Goal: Task Accomplishment & Management: Manage account settings

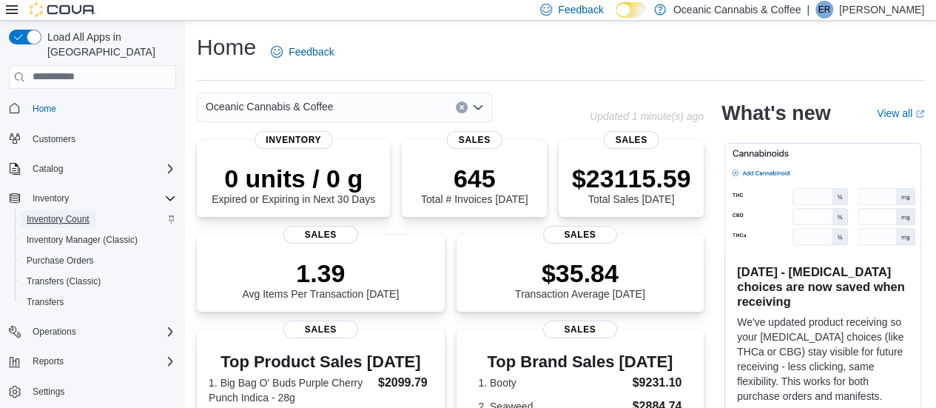
click at [75, 213] on span "Inventory Count" at bounding box center [58, 219] width 63 height 12
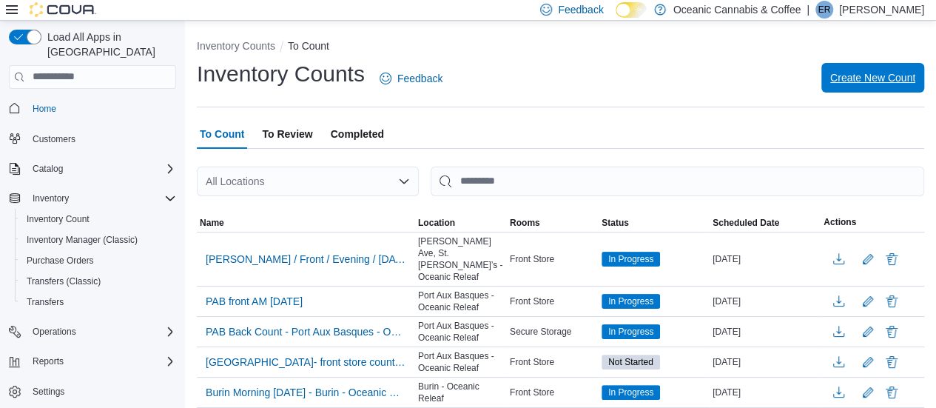
click at [874, 80] on span "Create New Count" at bounding box center [872, 77] width 85 height 15
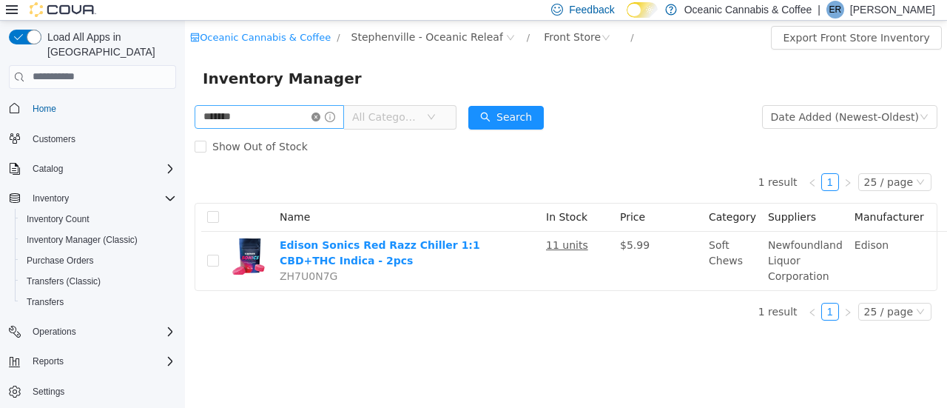
click at [320, 117] on icon "icon: close-circle" at bounding box center [316, 116] width 9 height 9
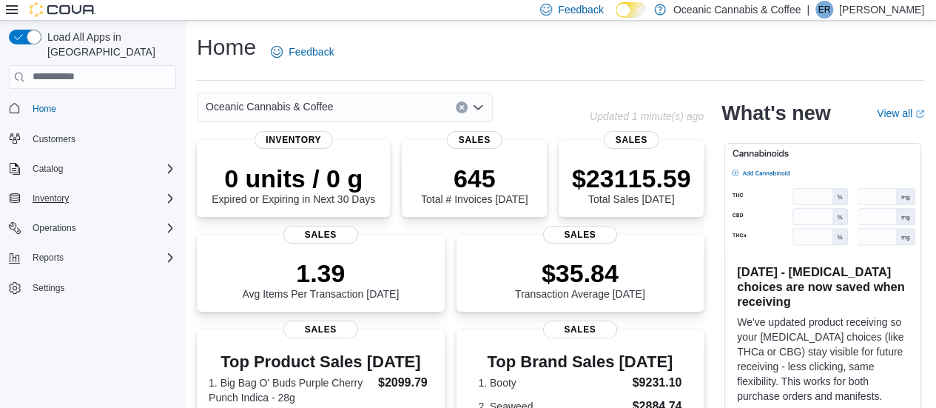
click at [82, 189] on div "Inventory" at bounding box center [102, 198] width 150 height 18
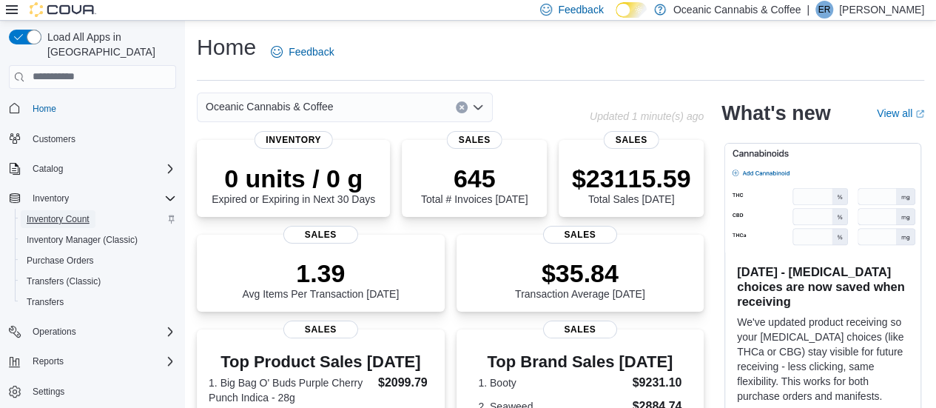
click at [64, 213] on span "Inventory Count" at bounding box center [58, 219] width 63 height 12
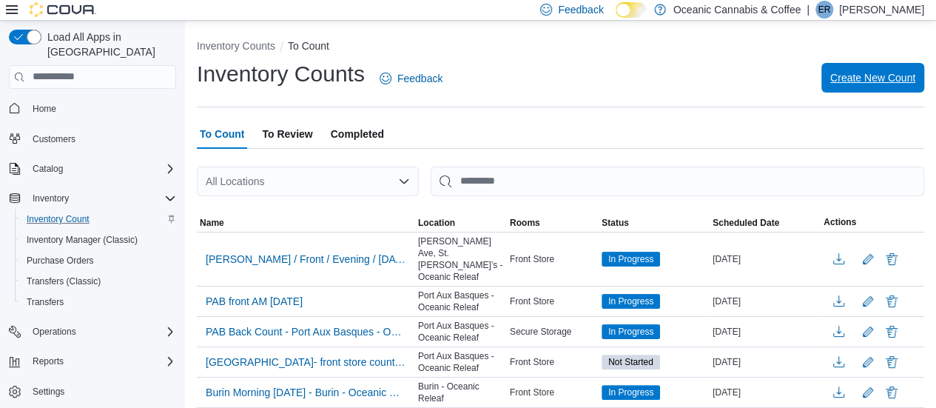
click at [887, 74] on span "Create New Count" at bounding box center [872, 77] width 85 height 15
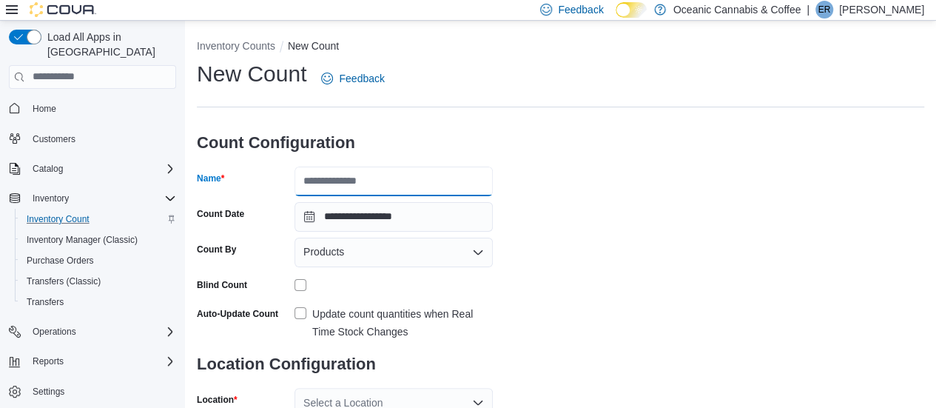
click at [435, 182] on input "Name" at bounding box center [394, 182] width 198 height 30
type input "********"
click at [563, 158] on div "**********" at bounding box center [561, 273] width 728 height 429
click at [369, 260] on div "Products" at bounding box center [394, 253] width 198 height 30
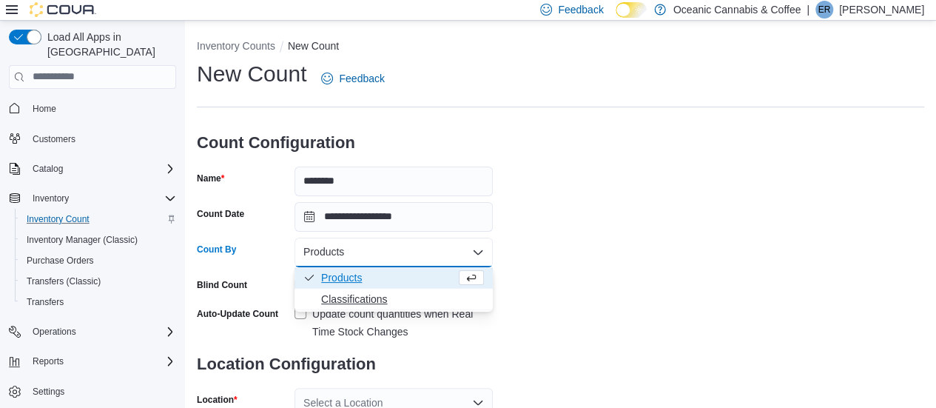
click at [369, 298] on span "Classifications" at bounding box center [402, 299] width 163 height 15
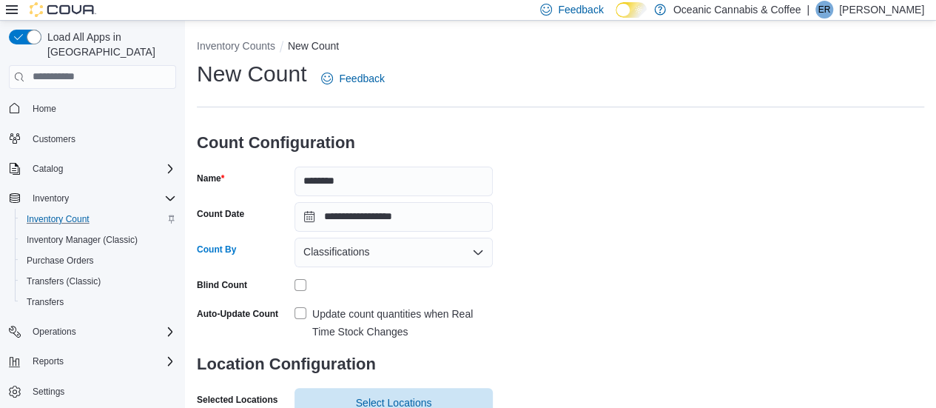
click at [283, 286] on div "Blind Count" at bounding box center [243, 284] width 92 height 23
click at [688, 232] on div "**********" at bounding box center [561, 287] width 728 height 457
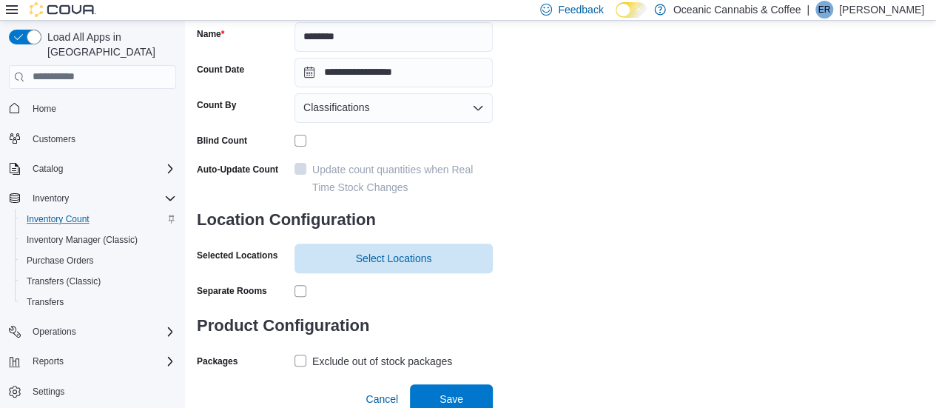
scroll to position [150, 0]
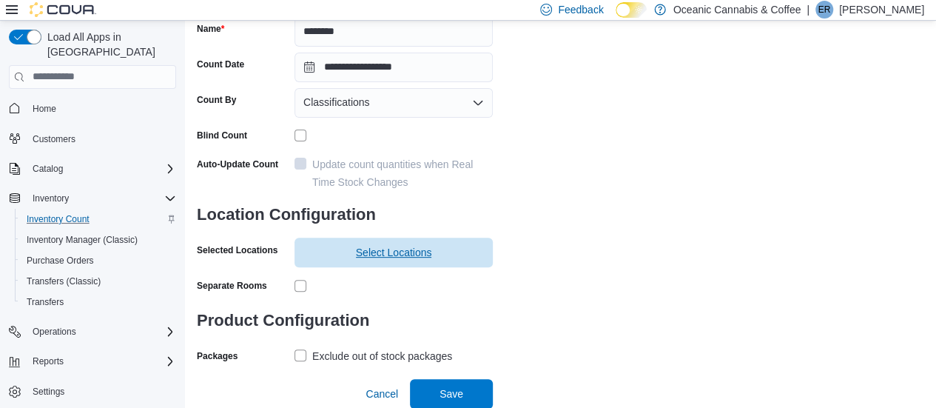
click at [372, 245] on span "Select Locations" at bounding box center [393, 253] width 181 height 30
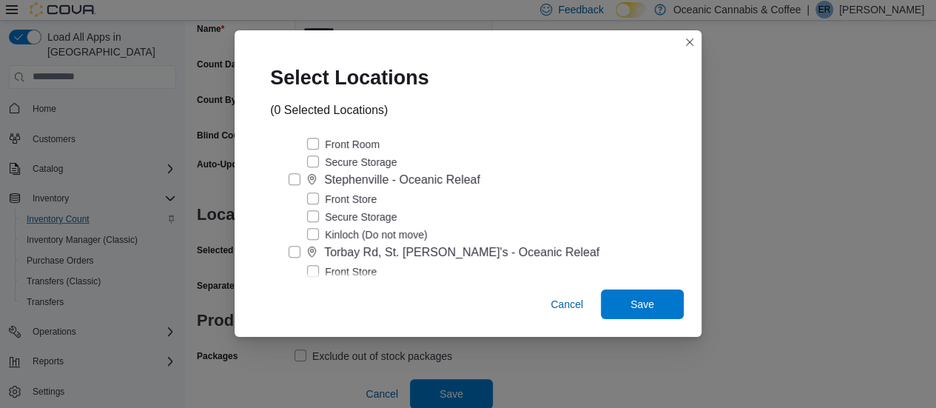
scroll to position [389, 0]
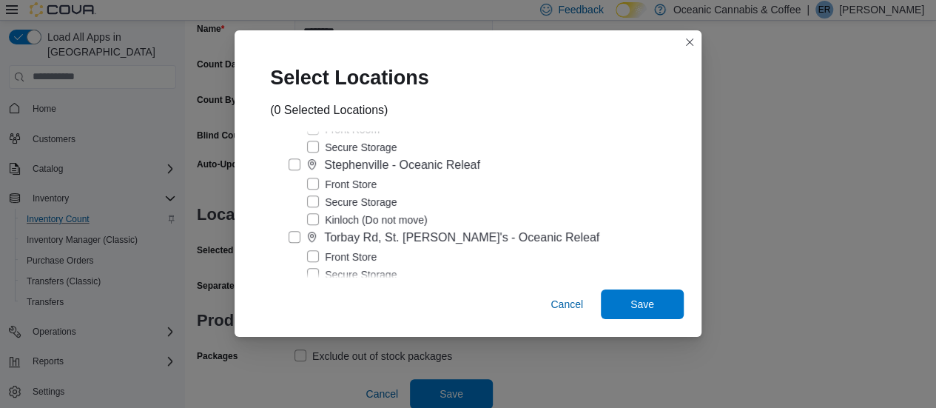
click at [330, 186] on label "Front Store" at bounding box center [342, 184] width 70 height 18
click at [613, 292] on span "Save" at bounding box center [642, 304] width 65 height 30
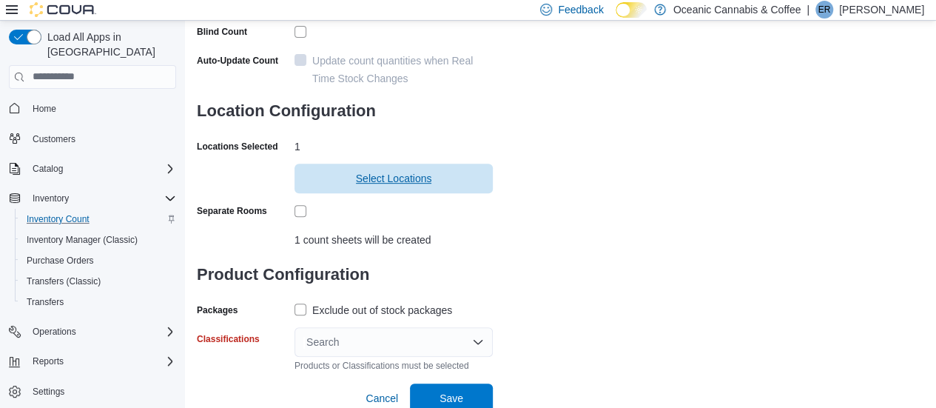
scroll to position [258, 0]
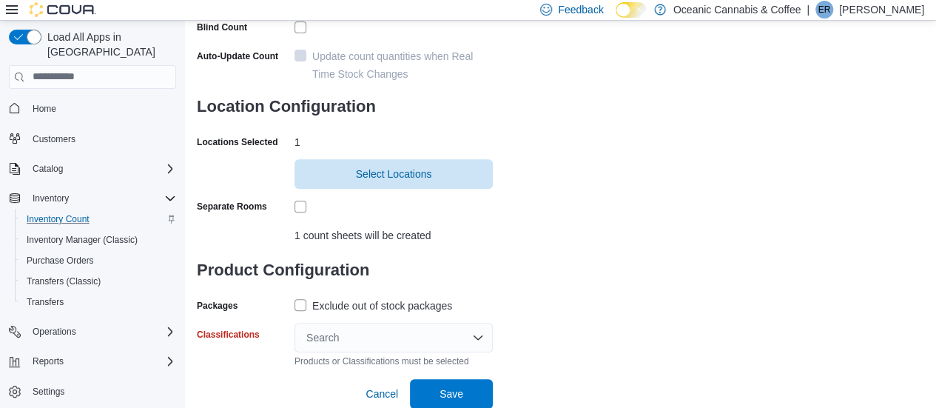
click at [312, 303] on label "Exclude out of stock packages" at bounding box center [374, 306] width 158 height 18
click at [356, 338] on div "Search" at bounding box center [394, 338] width 198 height 30
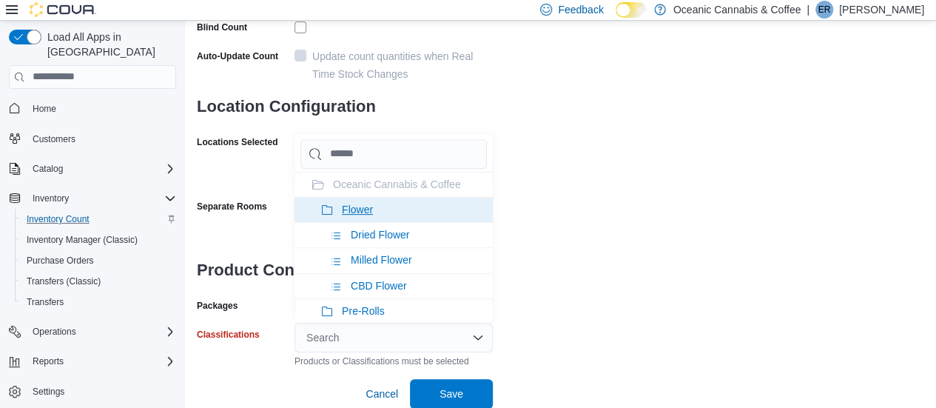
click at [330, 204] on icon at bounding box center [327, 210] width 12 height 12
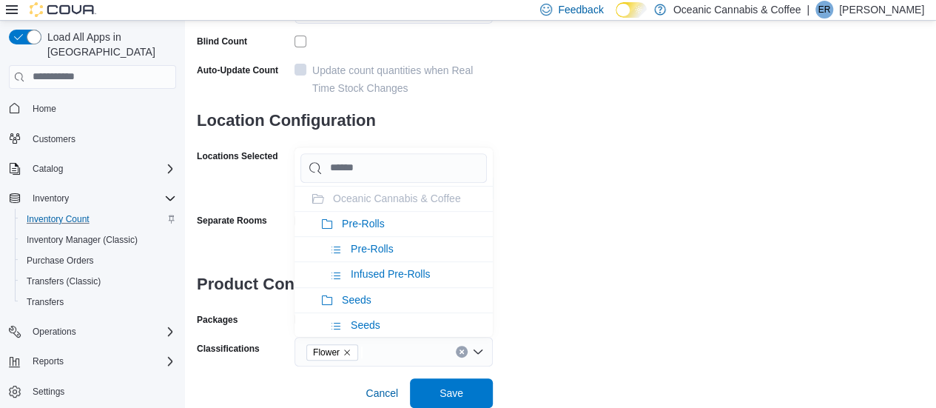
scroll to position [243, 0]
click at [330, 203] on li "Oceanic Cannabis & Coffee" at bounding box center [394, 199] width 198 height 25
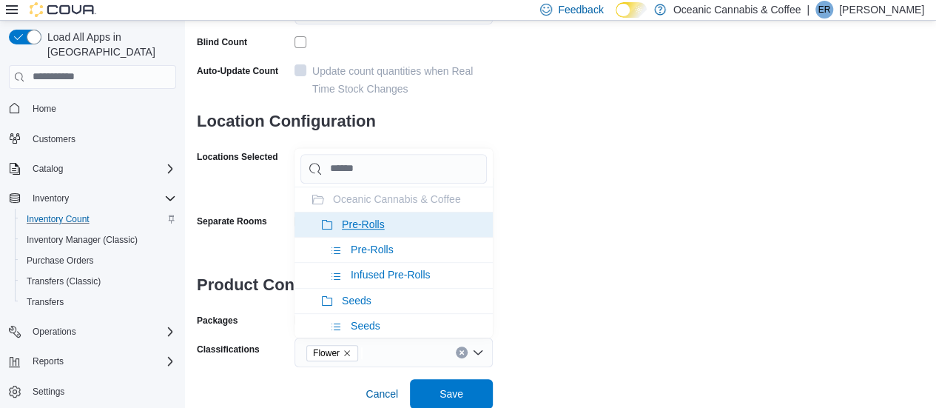
click at [330, 224] on icon at bounding box center [327, 225] width 12 height 12
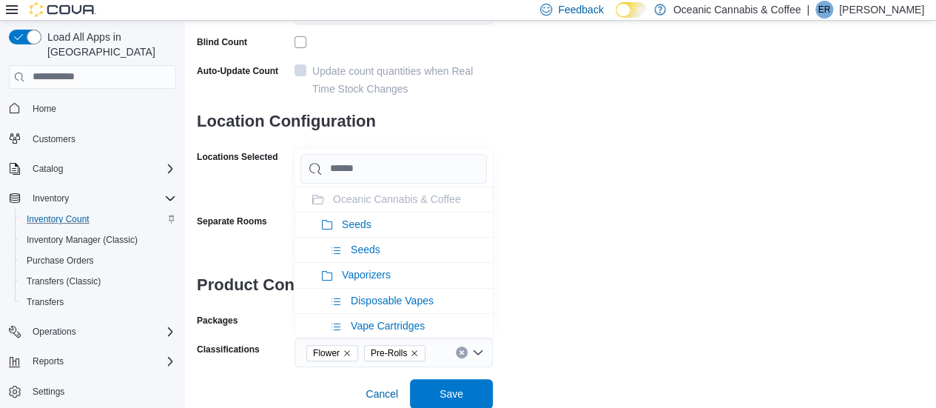
click at [330, 224] on icon at bounding box center [327, 225] width 12 height 12
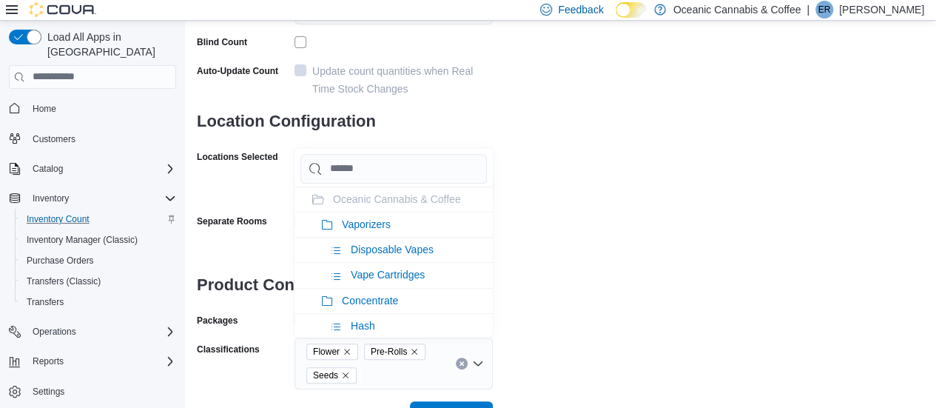
scroll to position [258, 0]
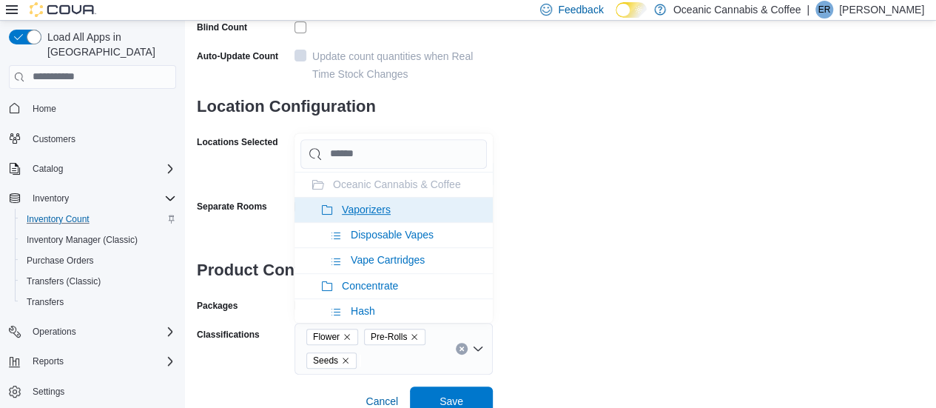
click at [326, 201] on li "Vaporizers" at bounding box center [394, 209] width 198 height 25
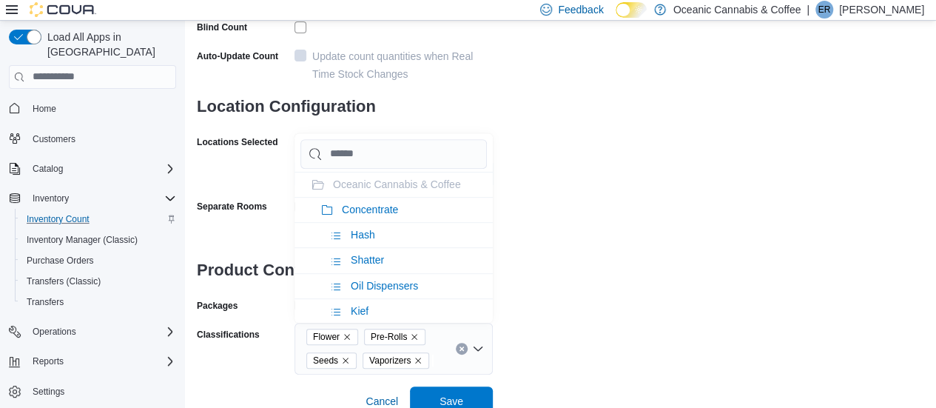
click at [326, 201] on li "Concentrate" at bounding box center [394, 209] width 198 height 25
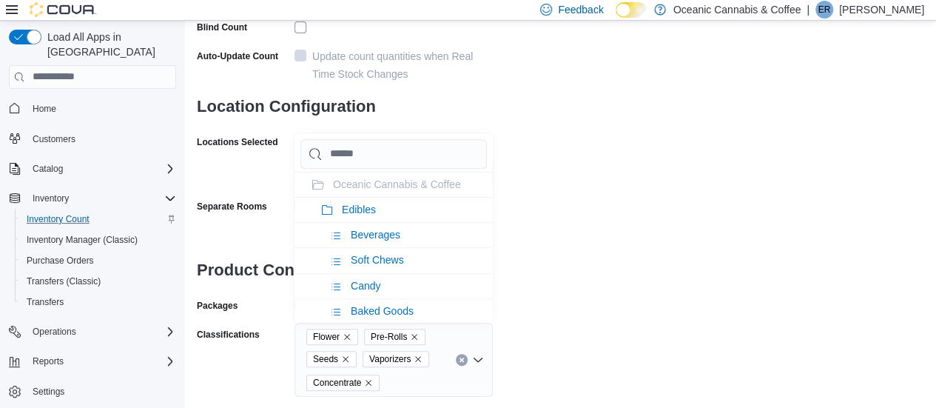
click at [326, 201] on li "Edibles" at bounding box center [394, 209] width 198 height 25
click at [326, 201] on li "Oil & Capsules" at bounding box center [394, 209] width 198 height 25
click at [326, 201] on li "Topicals" at bounding box center [394, 209] width 198 height 25
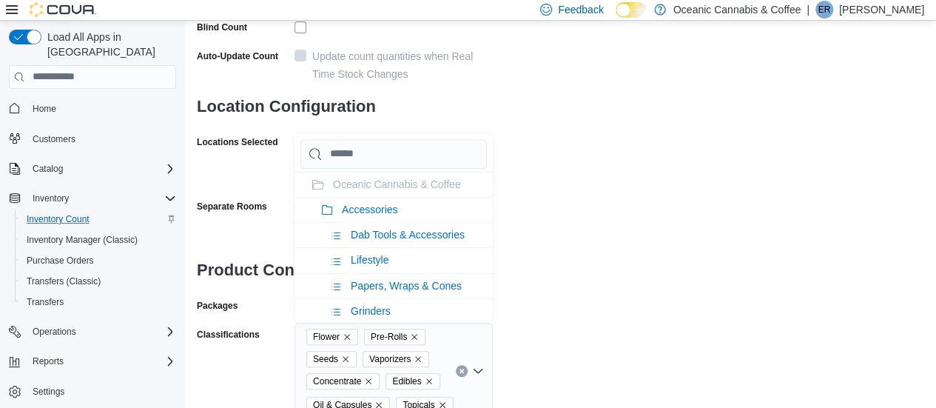
scroll to position [268, 0]
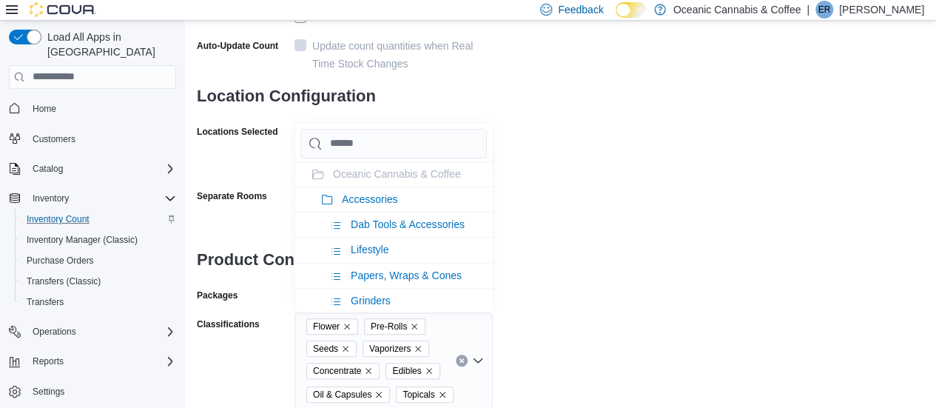
click at [687, 238] on div "**********" at bounding box center [561, 99] width 728 height 617
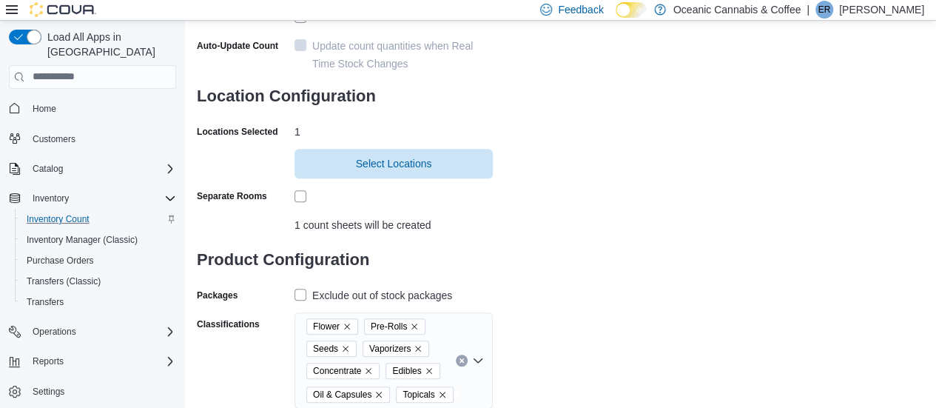
scroll to position [309, 0]
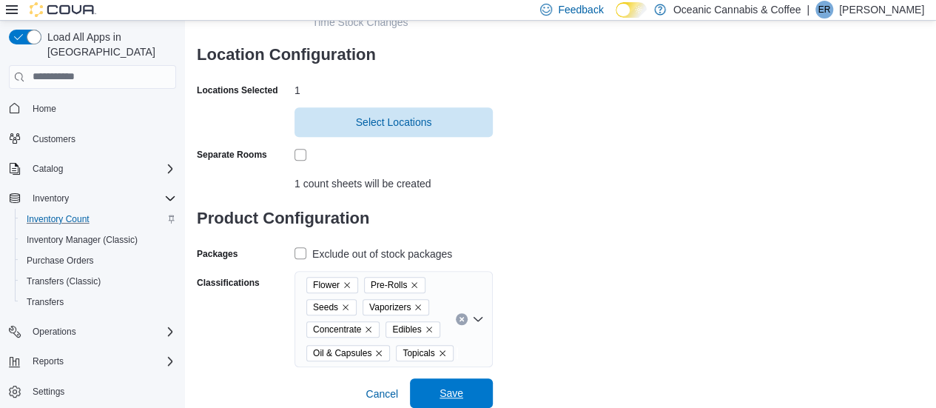
click at [452, 386] on span "Save" at bounding box center [452, 393] width 24 height 15
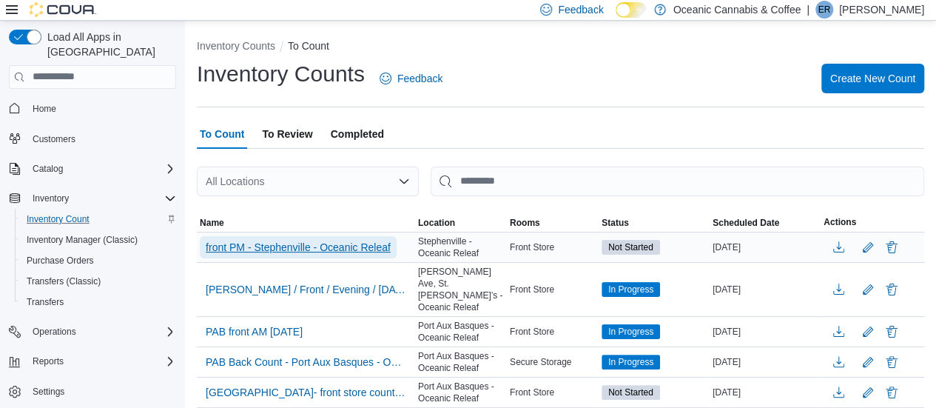
click at [316, 240] on span "front PM - Stephenville - Oceanic Releaf" at bounding box center [298, 247] width 185 height 15
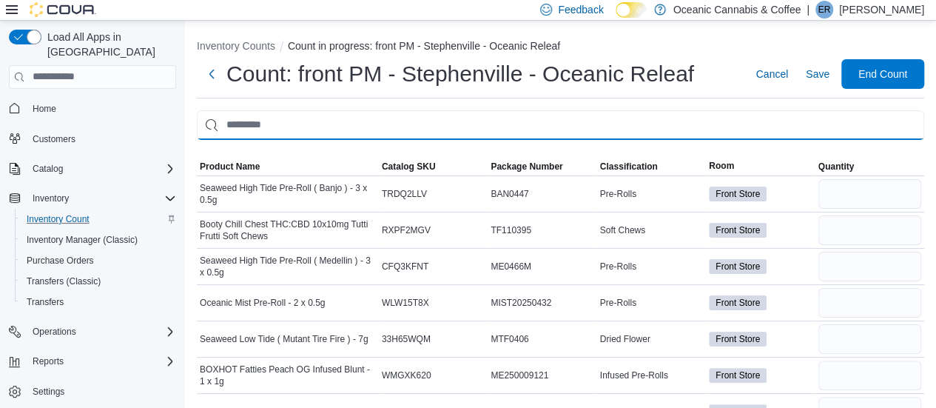
click at [302, 113] on input "This is a search bar. After typing your query, hit enter to filter the results …" at bounding box center [561, 125] width 728 height 30
type input "*********"
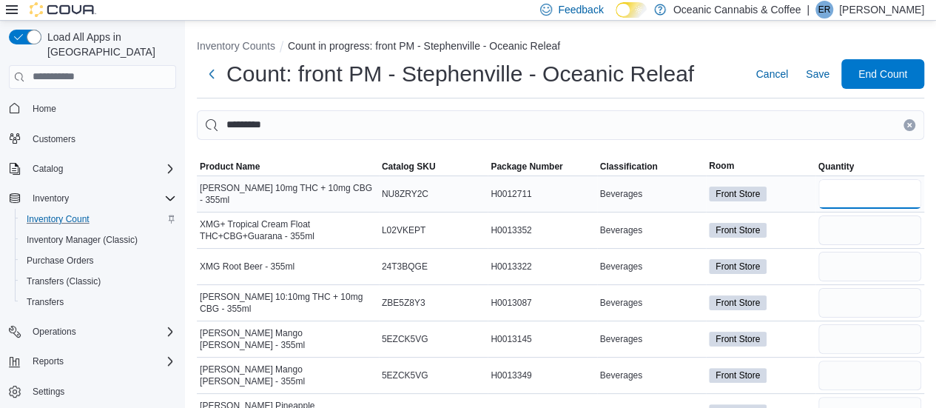
click at [848, 202] on input "number" at bounding box center [870, 194] width 103 height 30
type input "**"
type input "*"
type input "**"
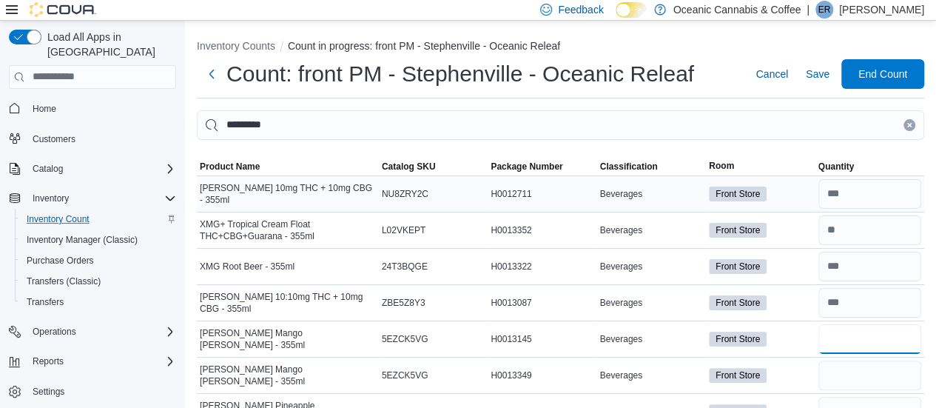
type input "*"
type input "**"
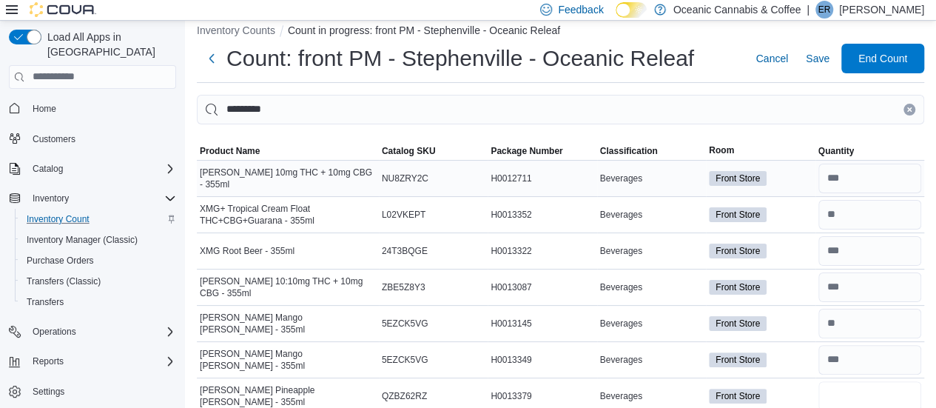
type input "**"
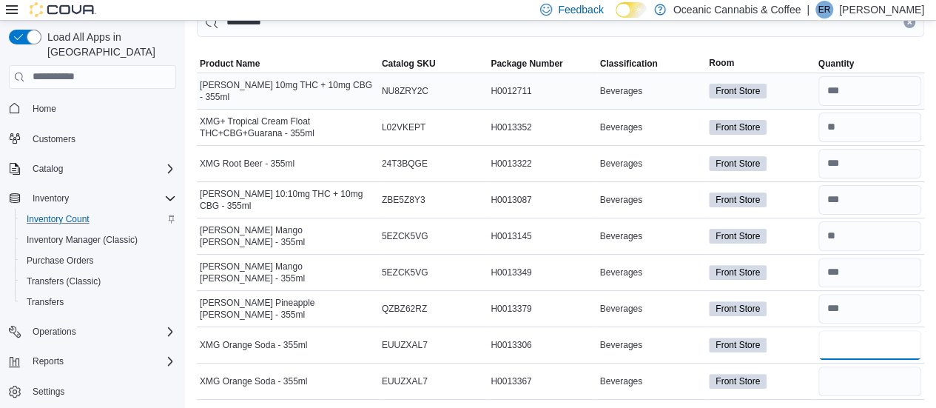
type input "*"
type input "**"
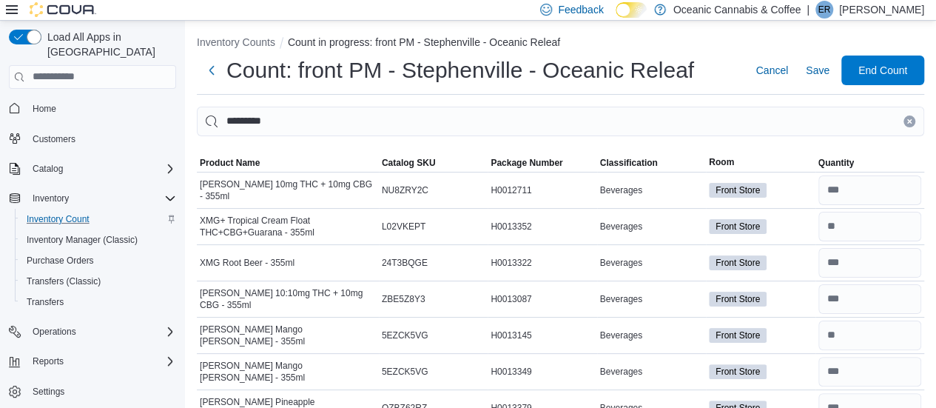
scroll to position [3, 0]
drag, startPoint x: 560, startPoint y: 138, endPoint x: 540, endPoint y: 139, distance: 20.7
click at [540, 139] on div at bounding box center [561, 146] width 728 height 18
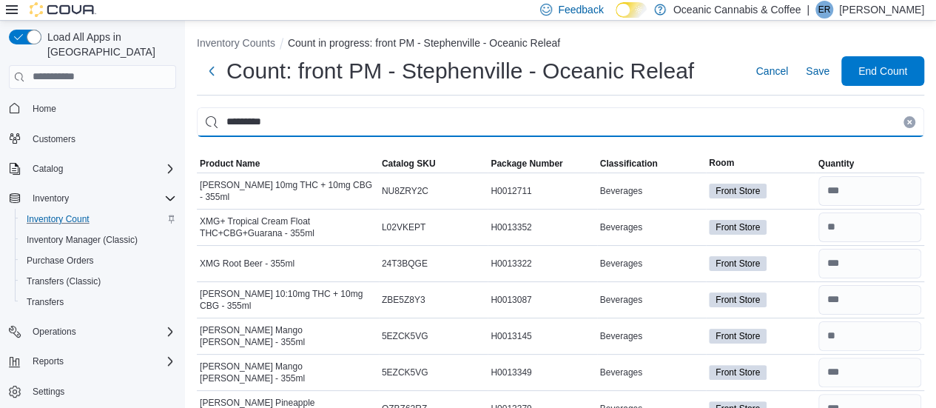
drag, startPoint x: 537, startPoint y: 125, endPoint x: 0, endPoint y: 110, distance: 537.6
click at [0, 110] on div "Load All Apps in [GEOGRAPHIC_DATA] Home Customers Catalog Inventory Inventory C…" at bounding box center [468, 265] width 936 height 494
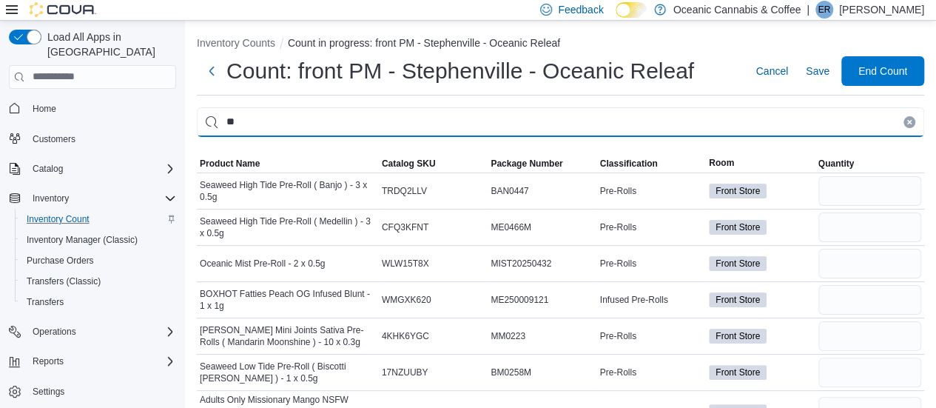
type input "*"
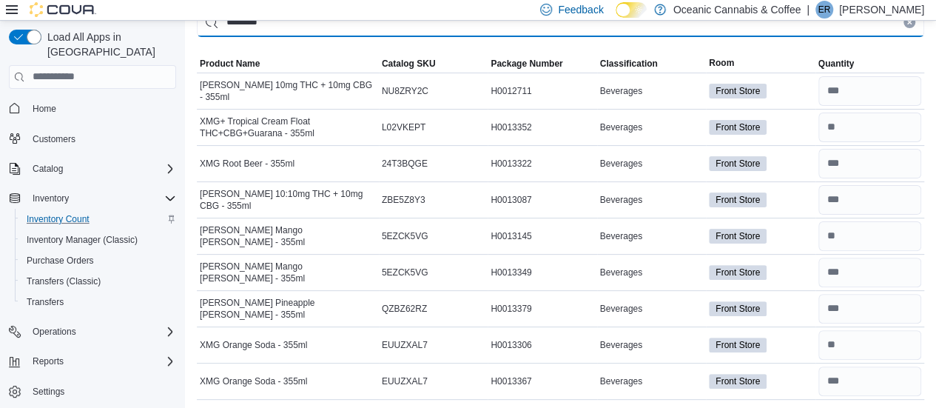
scroll to position [0, 0]
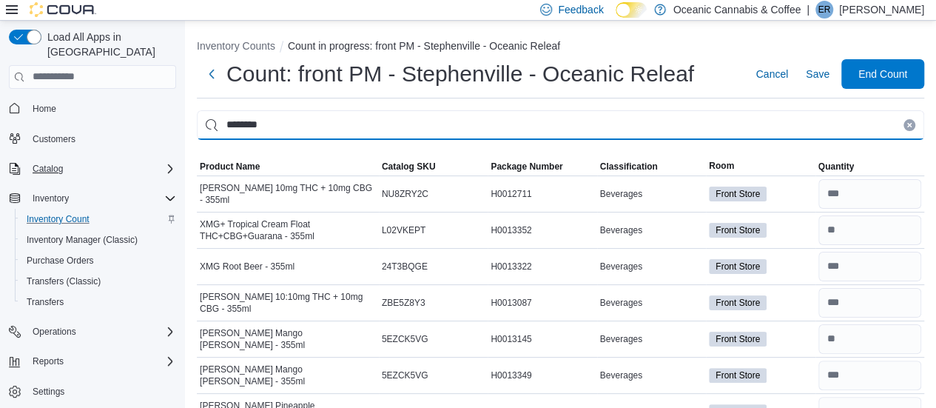
drag, startPoint x: 592, startPoint y: 138, endPoint x: 38, endPoint y: 143, distance: 554.4
click at [38, 143] on div "Load All Apps in [GEOGRAPHIC_DATA] Home Customers Catalog Inventory Inventory C…" at bounding box center [468, 268] width 936 height 494
type input "**********"
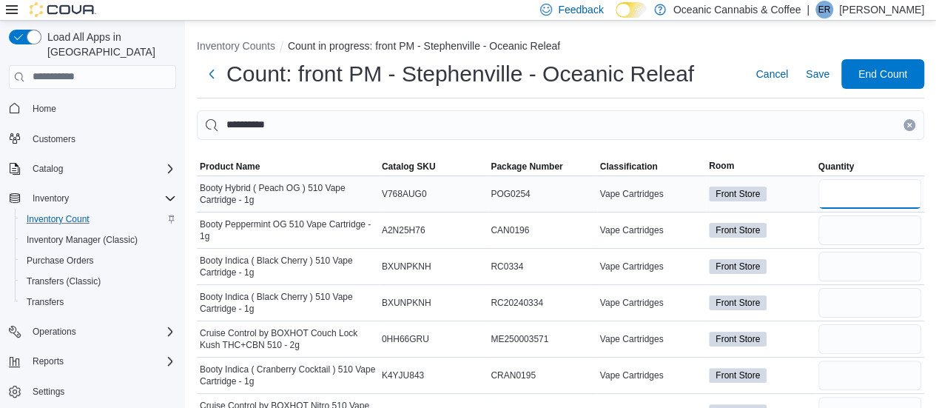
click at [876, 192] on input "number" at bounding box center [870, 194] width 103 height 30
type input "*"
click at [870, 264] on input "number" at bounding box center [870, 267] width 103 height 30
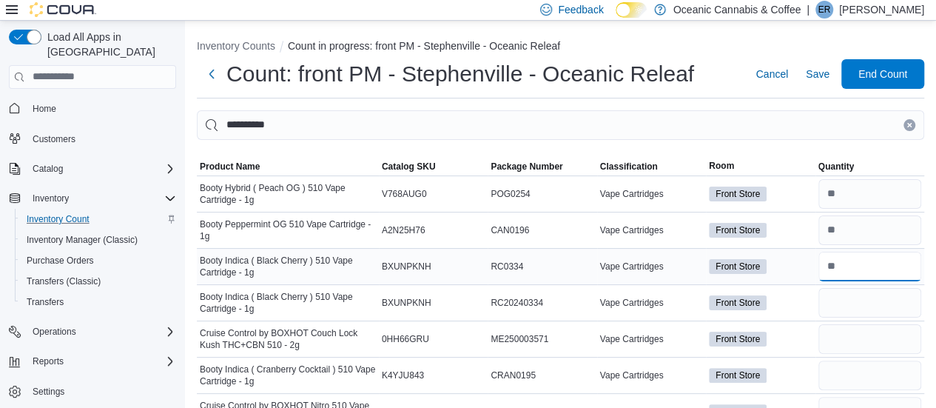
type input "*"
click at [870, 340] on input "number" at bounding box center [870, 339] width 103 height 30
type input "*"
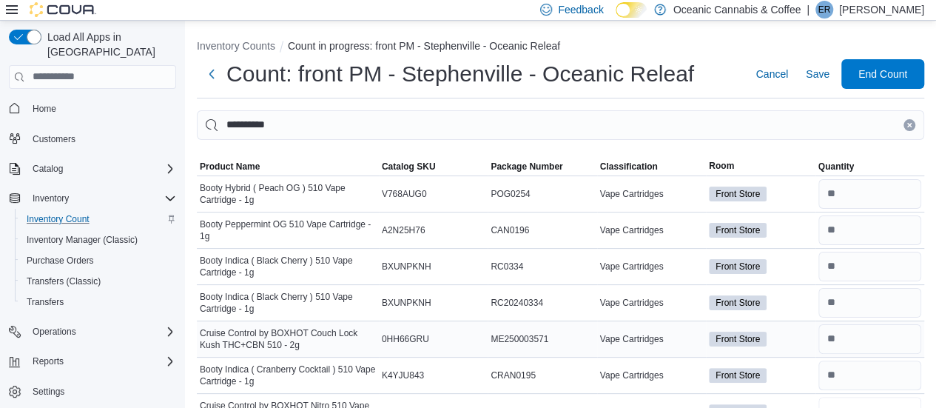
scroll to position [16, 0]
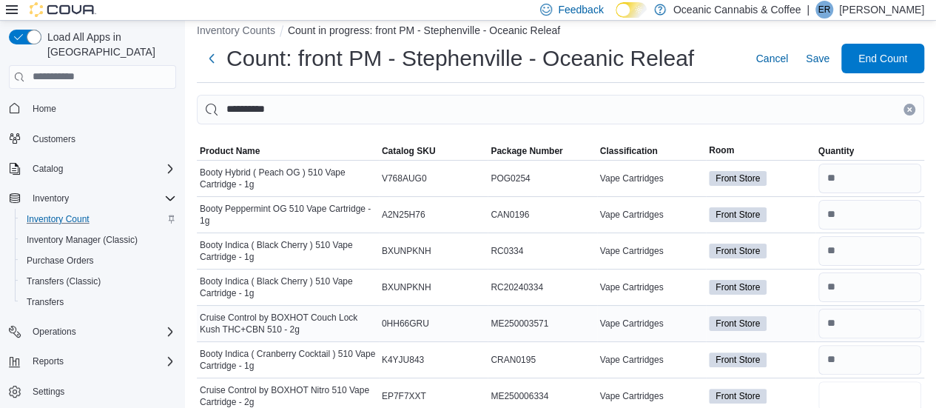
type input "*"
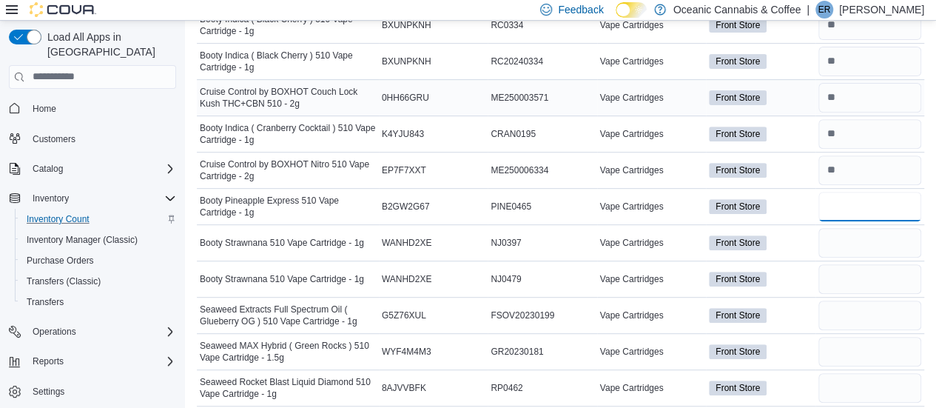
type input "*"
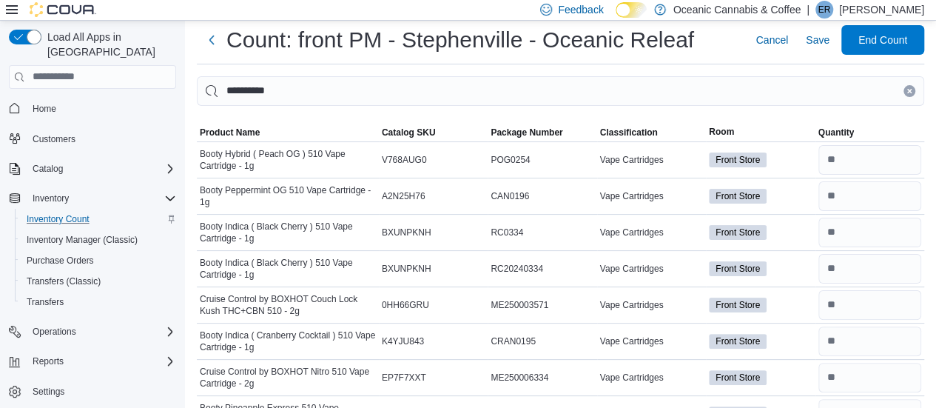
scroll to position [31, 0]
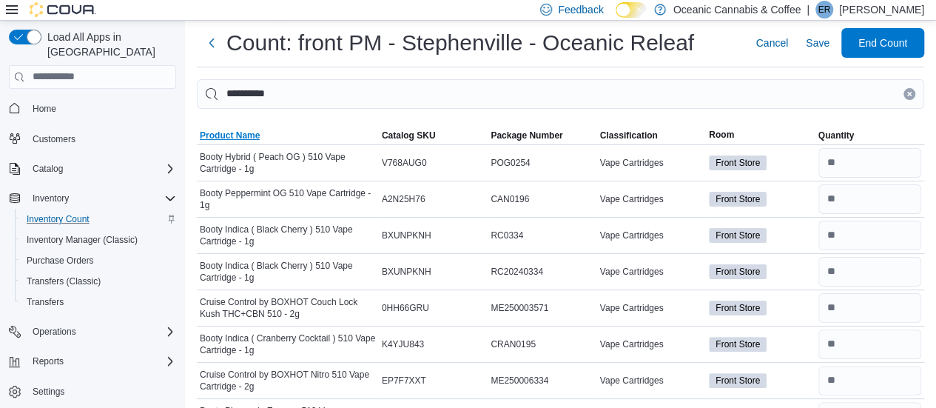
click at [229, 135] on span "Product Name" at bounding box center [230, 136] width 60 height 12
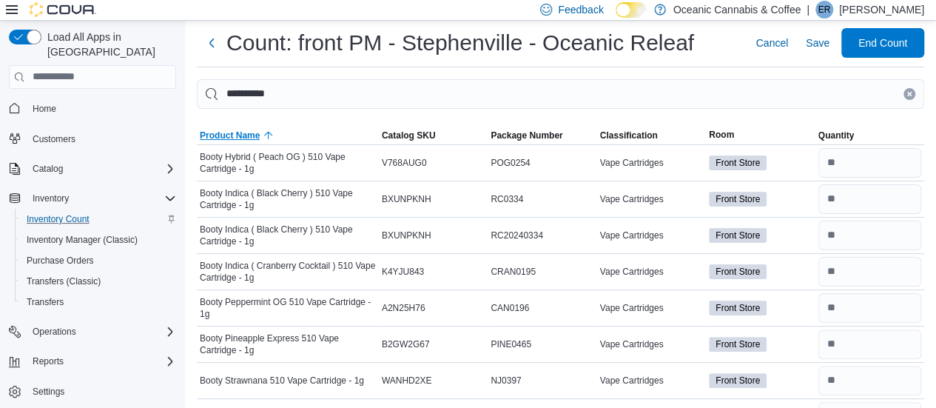
click at [229, 135] on span "Product Name" at bounding box center [230, 136] width 60 height 12
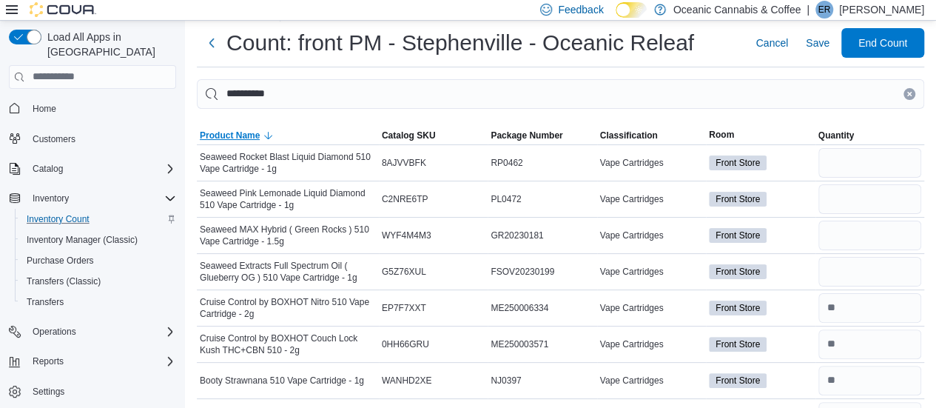
click at [229, 135] on span "Product Name" at bounding box center [230, 136] width 60 height 12
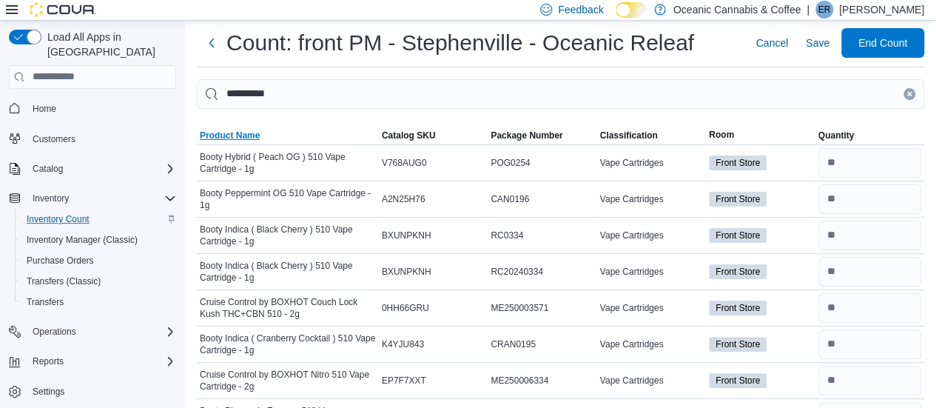
scroll to position [283, 0]
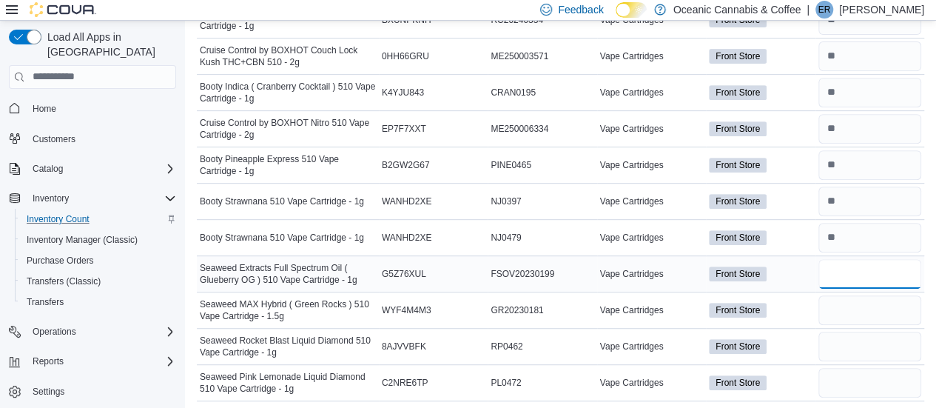
click at [857, 265] on input "number" at bounding box center [870, 274] width 103 height 30
type input "*"
type input "**"
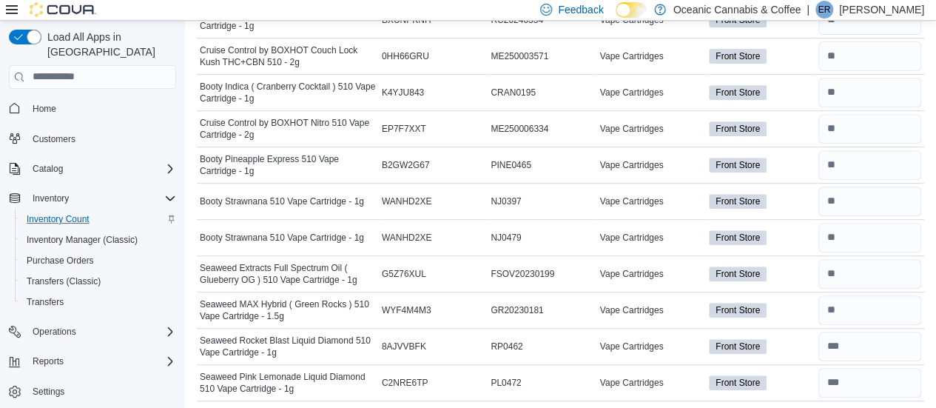
scroll to position [0, 0]
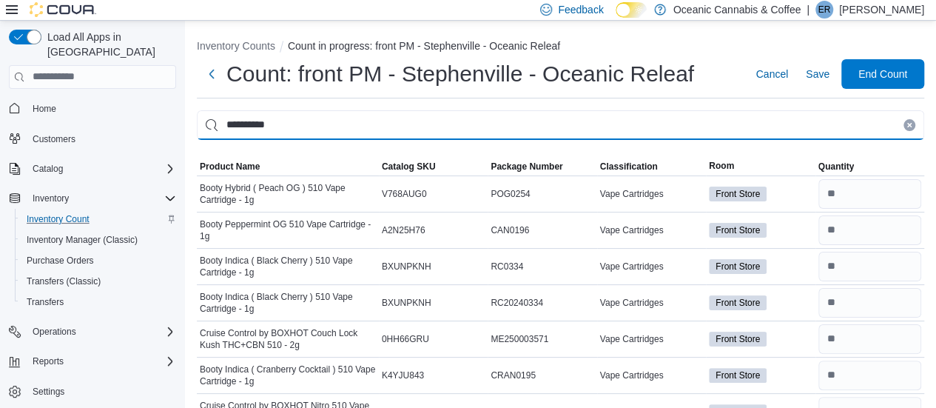
drag, startPoint x: 284, startPoint y: 124, endPoint x: 161, endPoint y: 118, distance: 123.0
click at [161, 118] on div "**********" at bounding box center [468, 358] width 936 height 675
type input "*"
click at [253, 129] on input "This is a search bar. After typing your query, hit enter to filter the results …" at bounding box center [561, 125] width 728 height 30
type input "****"
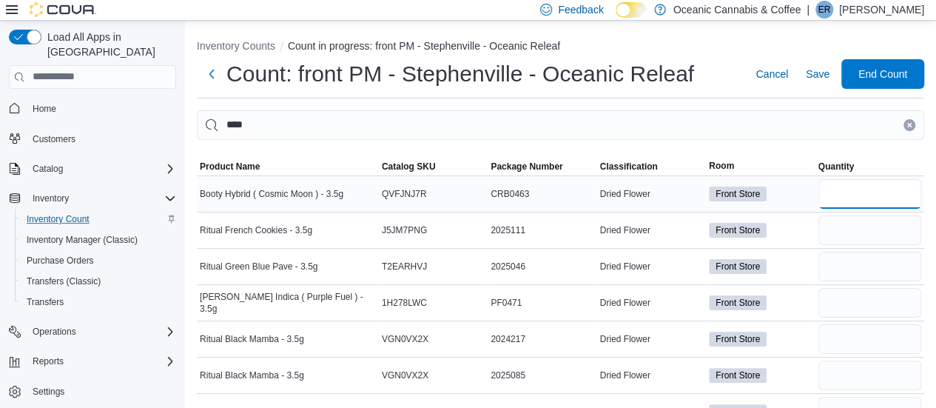
click at [847, 193] on input "number" at bounding box center [870, 194] width 103 height 30
type input "**"
click at [229, 164] on span "Product Name" at bounding box center [230, 167] width 60 height 12
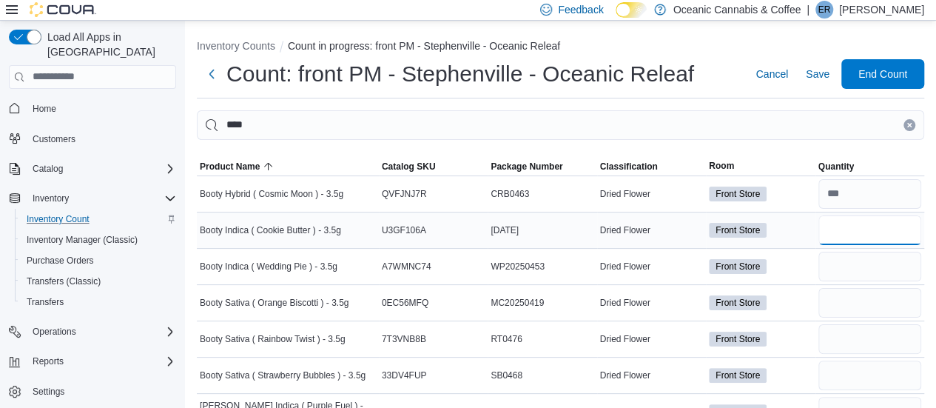
click at [865, 227] on input "number" at bounding box center [870, 230] width 103 height 30
type input "**"
click at [854, 264] on input "number" at bounding box center [870, 267] width 103 height 30
type input "**"
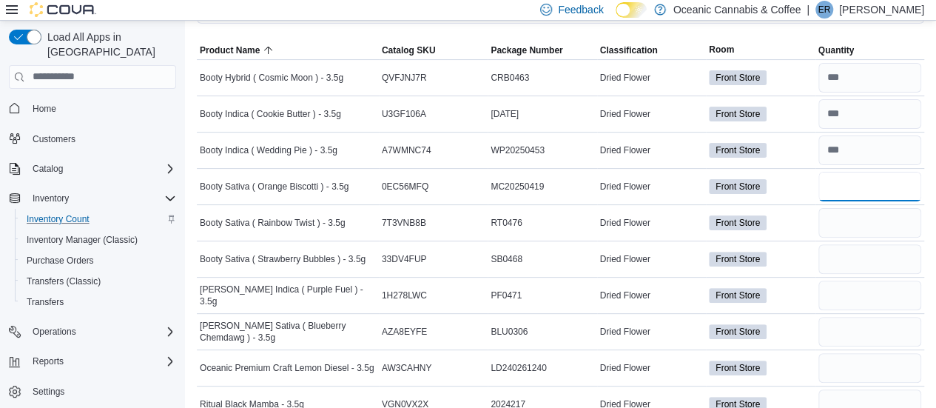
scroll to position [114, 0]
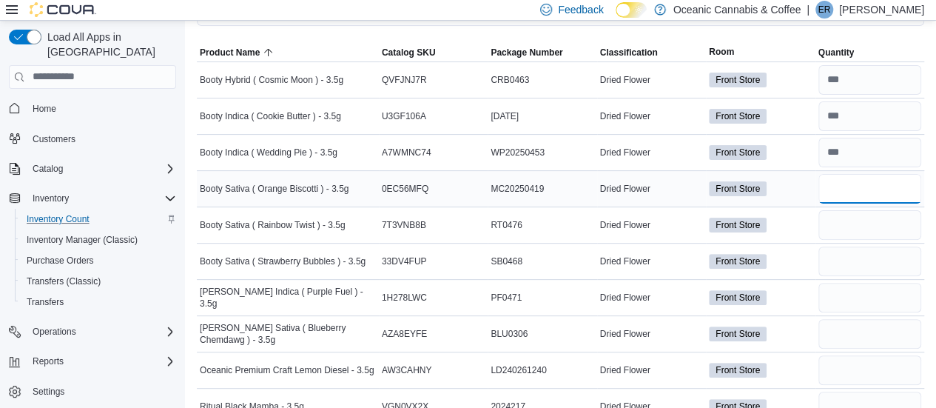
click at [866, 189] on input "number" at bounding box center [870, 189] width 103 height 30
click at [845, 190] on input "number" at bounding box center [870, 189] width 103 height 30
type input "***"
click at [842, 224] on input "number" at bounding box center [870, 225] width 103 height 30
type input "**"
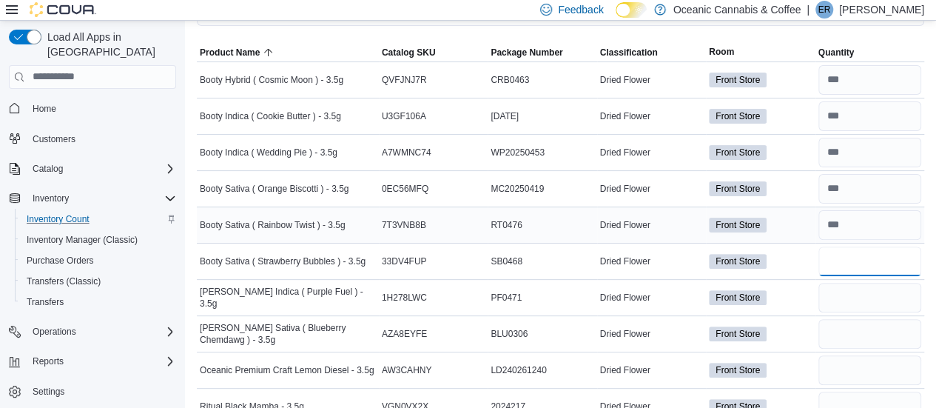
type input "**"
type input "*"
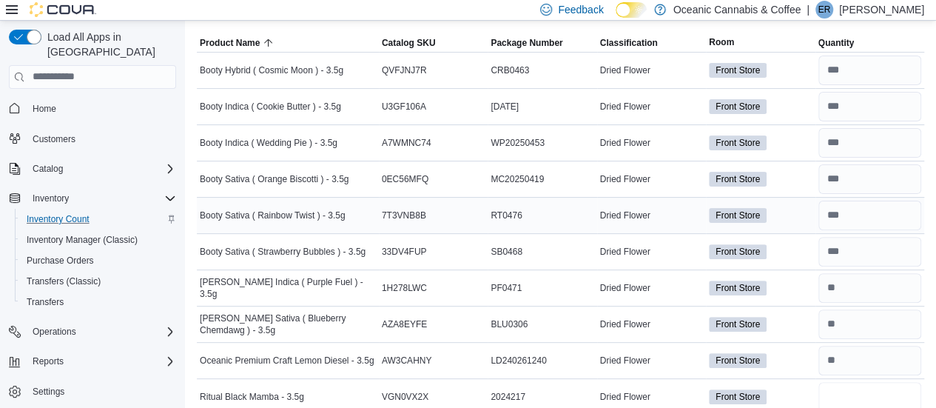
type input "*"
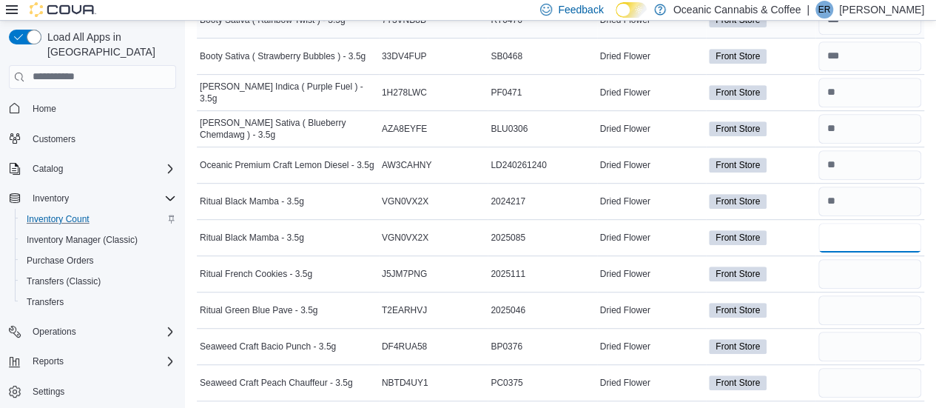
type input "*"
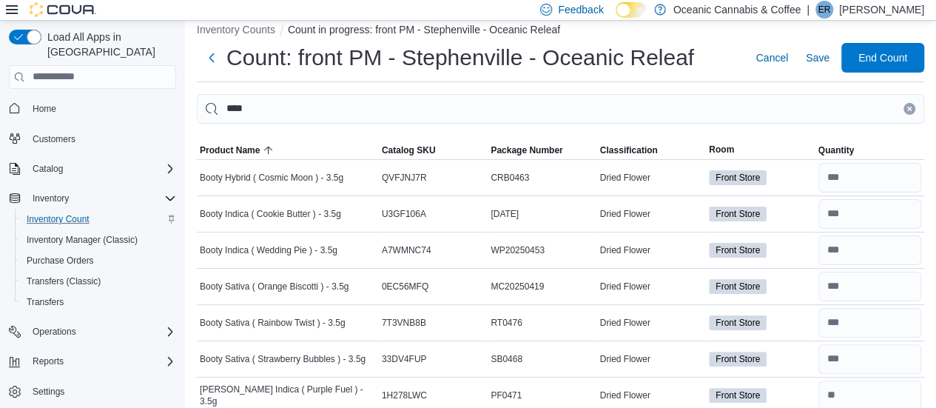
scroll to position [0, 0]
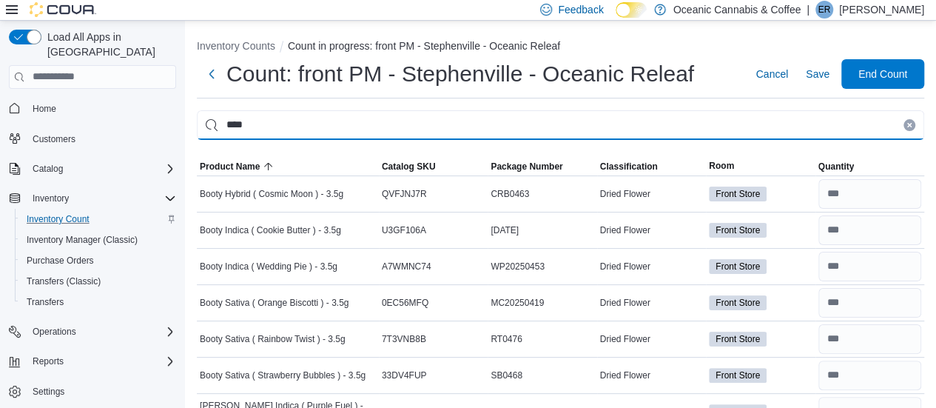
drag, startPoint x: 250, startPoint y: 115, endPoint x: 174, endPoint y: 134, distance: 78.5
click at [174, 134] on div "Load All Apps in [GEOGRAPHIC_DATA] Home Customers Catalog Inventory Inventory C…" at bounding box center [468, 376] width 936 height 711
type input "**"
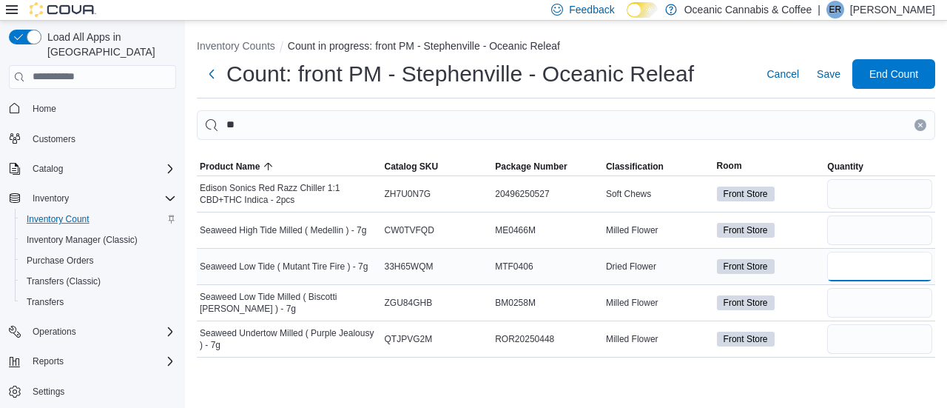
click at [848, 264] on input "number" at bounding box center [880, 267] width 105 height 30
type input "*"
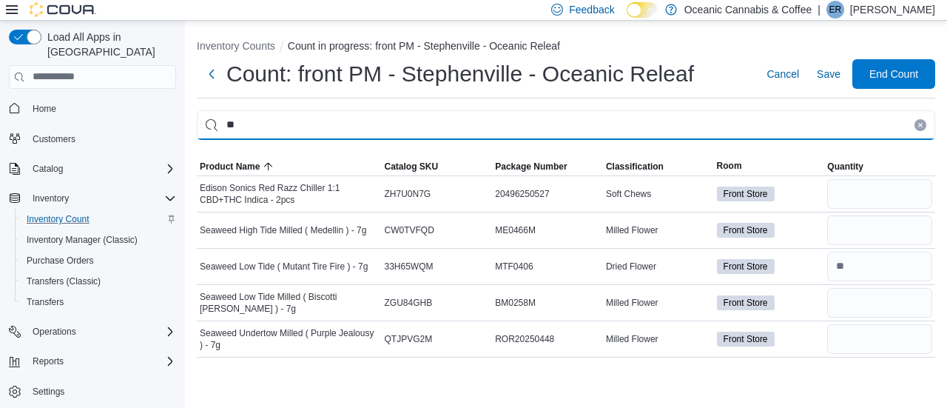
click at [266, 119] on input "**" at bounding box center [566, 125] width 739 height 30
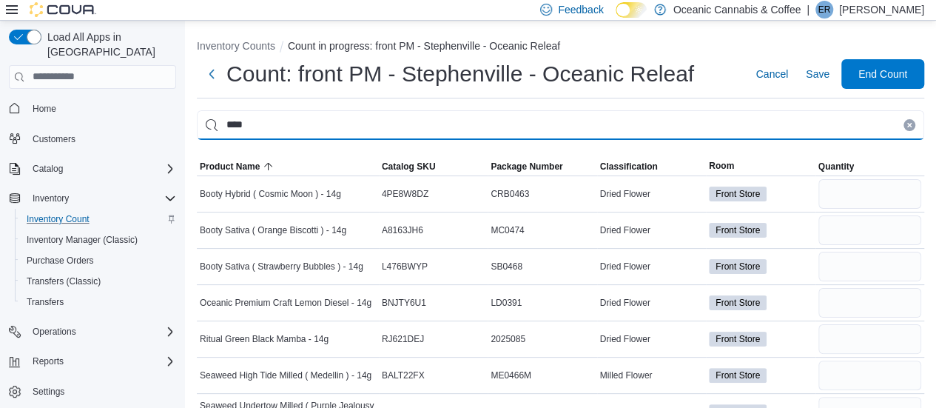
type input "****"
click at [266, 119] on input "****" at bounding box center [561, 125] width 728 height 30
type input "***"
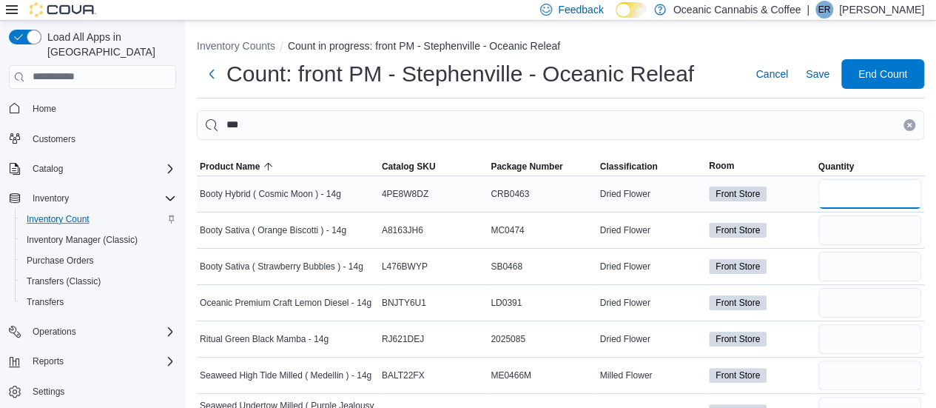
click at [878, 193] on input "number" at bounding box center [870, 194] width 103 height 30
type input "*"
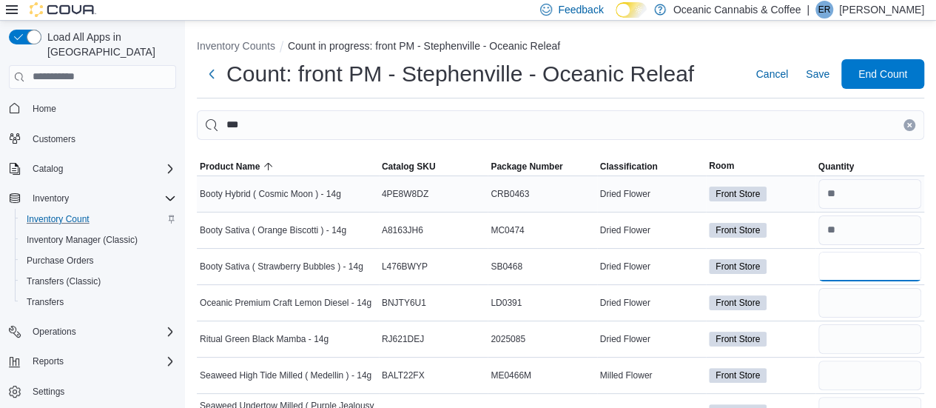
type input "*"
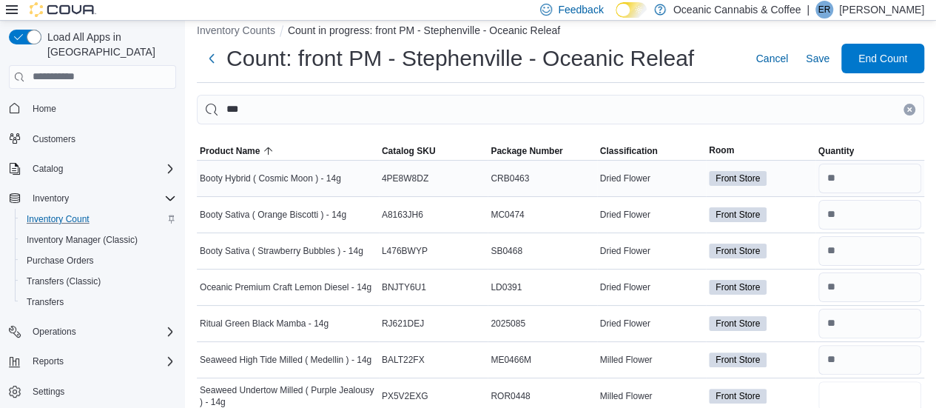
type input "*"
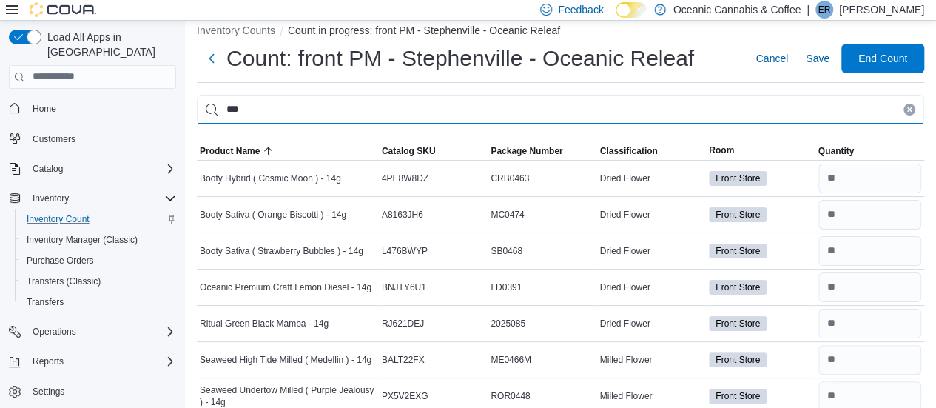
drag, startPoint x: 224, startPoint y: 118, endPoint x: 195, endPoint y: 138, distance: 34.5
click at [195, 138] on div "Inventory Counts Count in progress: front PM - Stephenville - Oceanic Releaf Co…" at bounding box center [560, 215] width 751 height 421
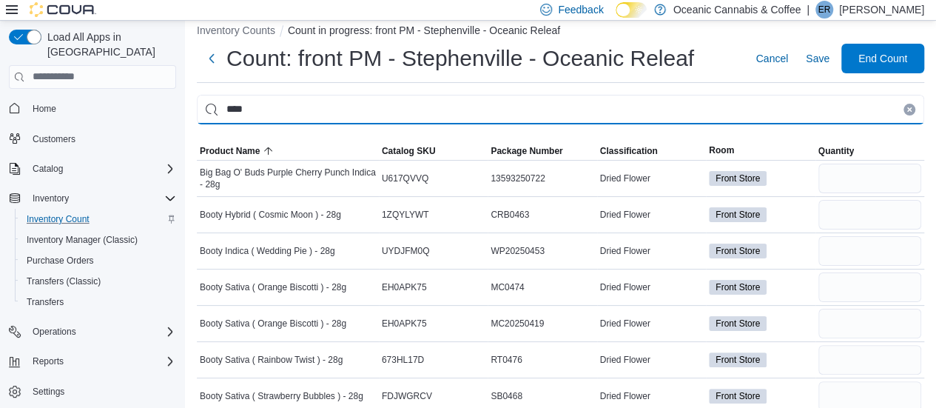
type input "***"
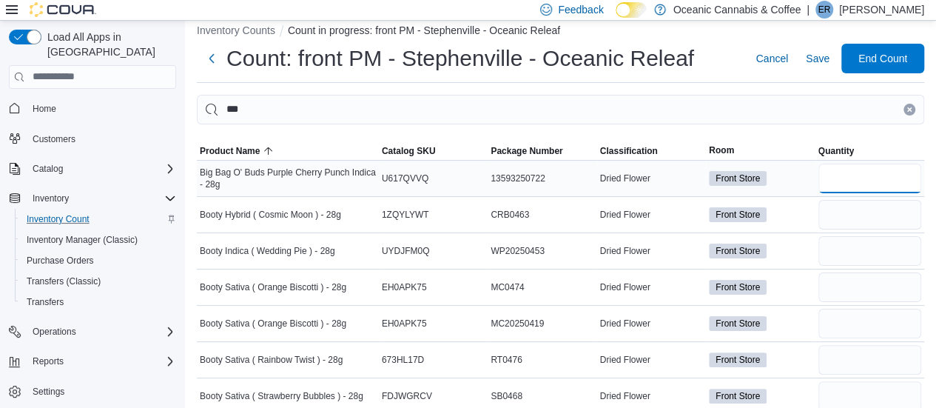
click at [870, 178] on input "number" at bounding box center [870, 179] width 103 height 30
type input "*"
click at [892, 273] on input "number" at bounding box center [870, 287] width 103 height 30
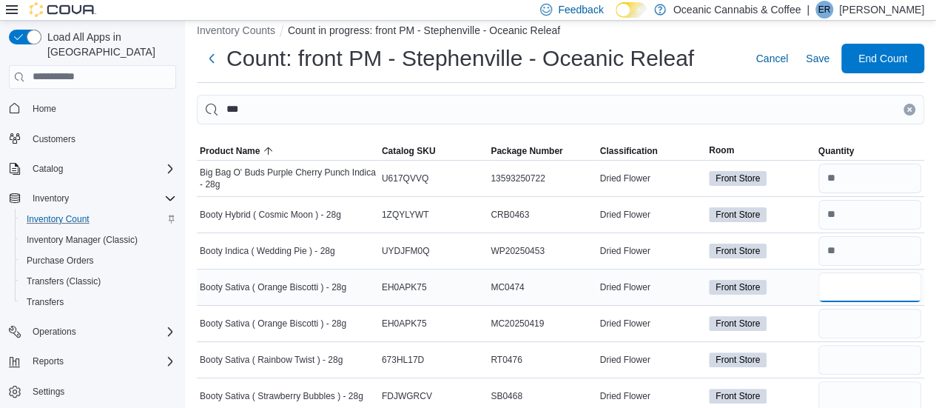
type input "*"
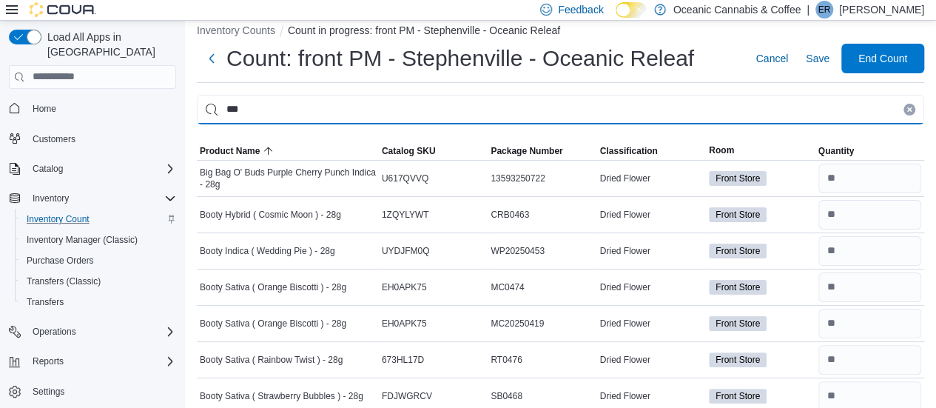
drag, startPoint x: 277, startPoint y: 112, endPoint x: 212, endPoint y: 113, distance: 64.4
click at [212, 113] on input "***" at bounding box center [561, 110] width 728 height 30
type input "******"
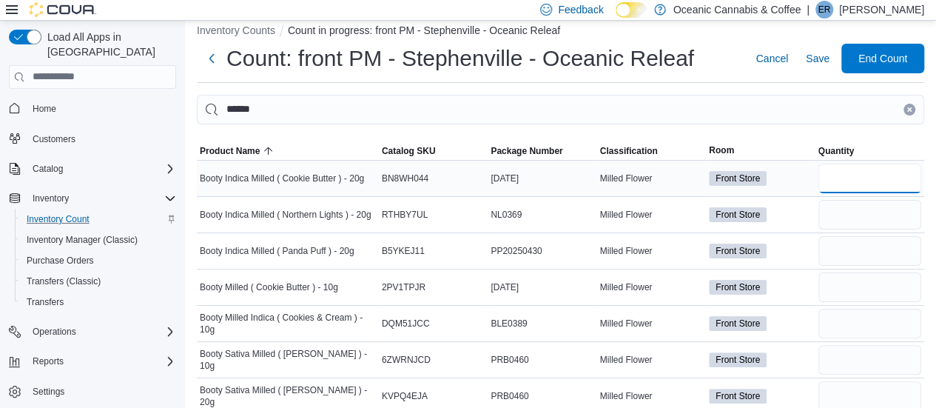
click at [853, 178] on input "number" at bounding box center [870, 179] width 103 height 30
type input "*"
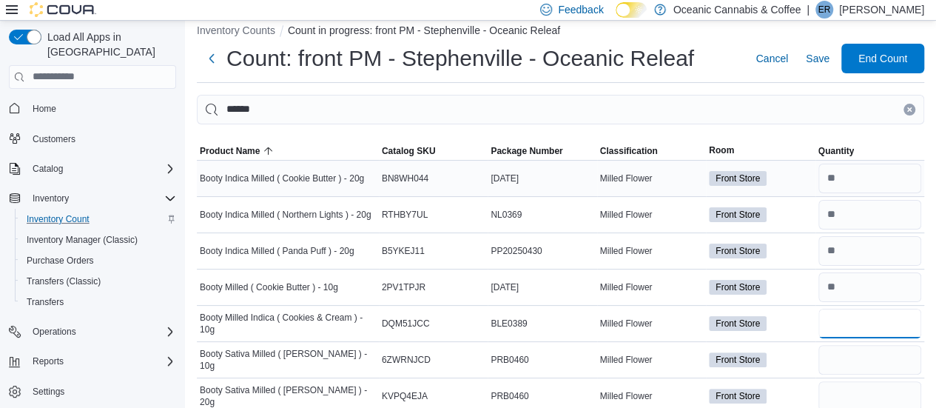
type input "*"
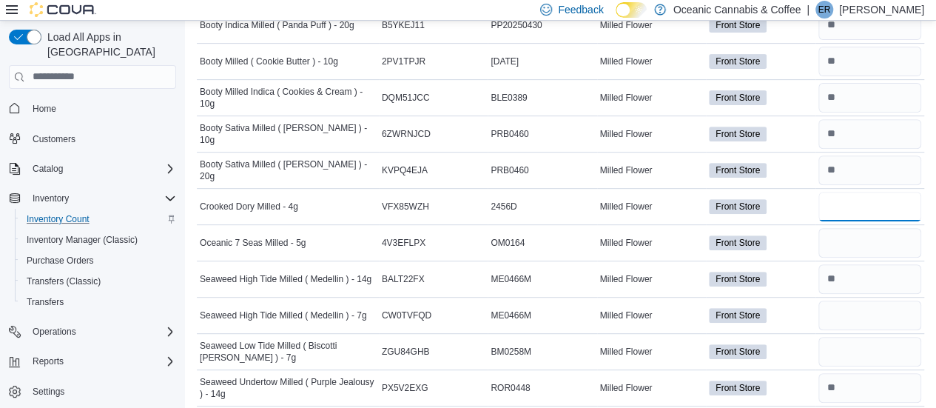
type input "**"
type input "*"
type input "**"
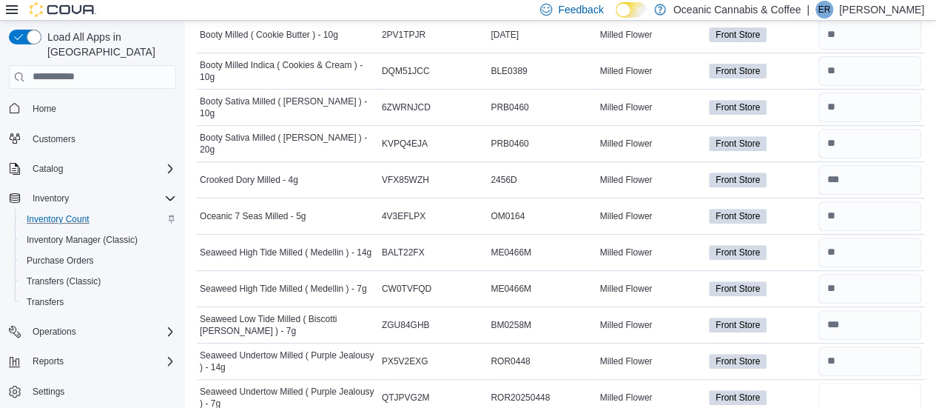
type input "**"
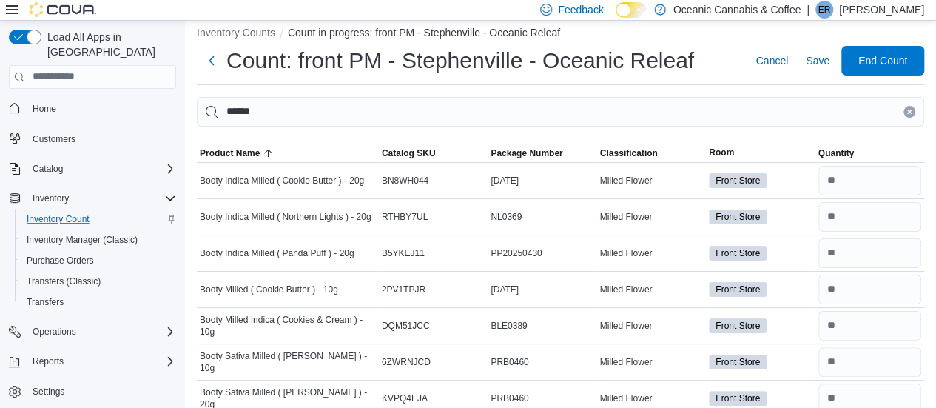
scroll to position [0, 0]
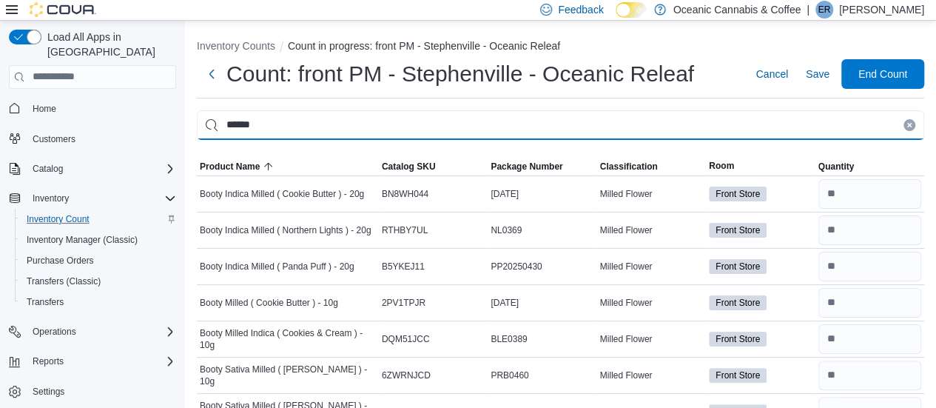
drag, startPoint x: 269, startPoint y: 127, endPoint x: 203, endPoint y: 124, distance: 66.7
click at [203, 124] on input "******" at bounding box center [561, 125] width 728 height 30
type input "*********"
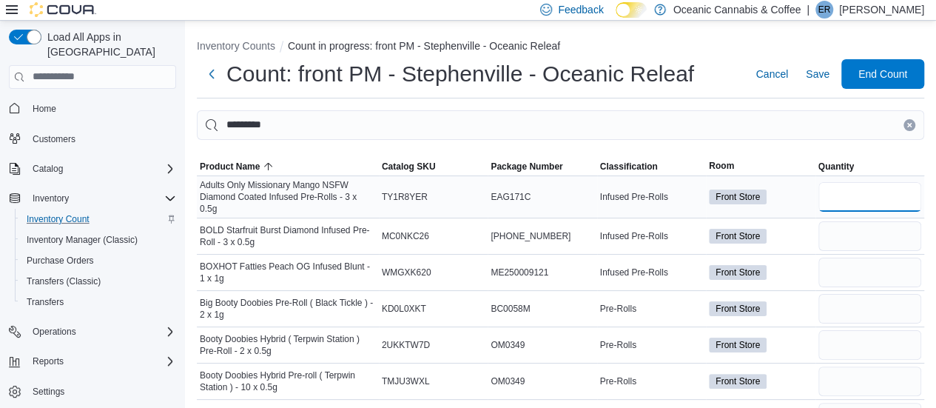
click at [854, 196] on input "number" at bounding box center [870, 197] width 103 height 30
click at [867, 196] on input "number" at bounding box center [870, 197] width 103 height 30
type input "*"
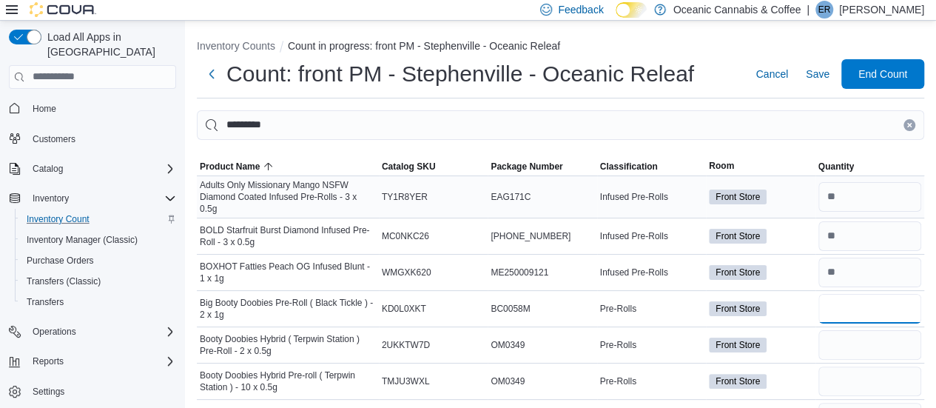
type input "*"
click at [857, 371] on input "number" at bounding box center [870, 381] width 103 height 30
type input "**"
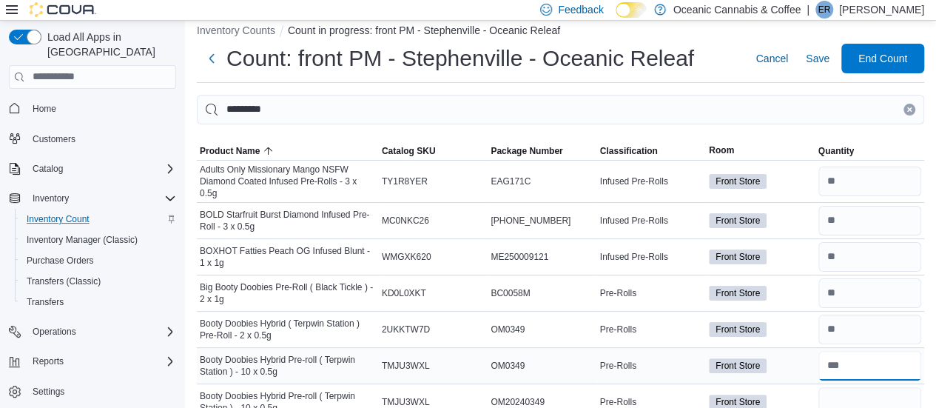
click at [859, 361] on input "number" at bounding box center [870, 366] width 103 height 30
type input "*"
type input "**"
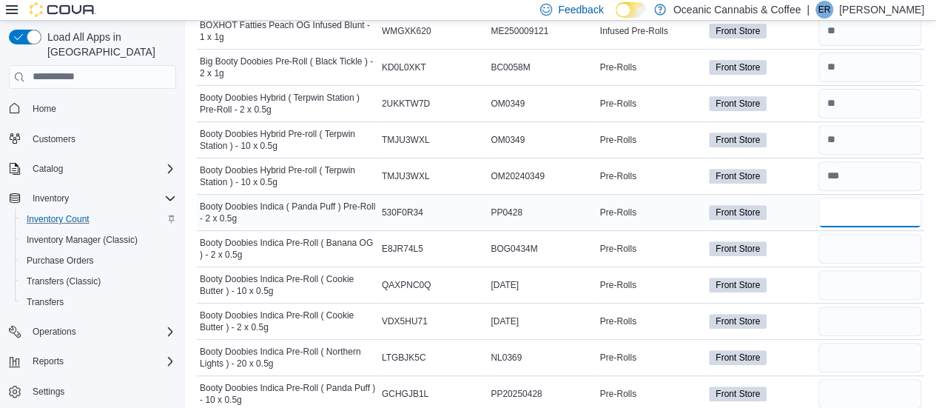
click at [856, 207] on input "number" at bounding box center [870, 213] width 103 height 30
type input "*"
type input "**"
type input "*"
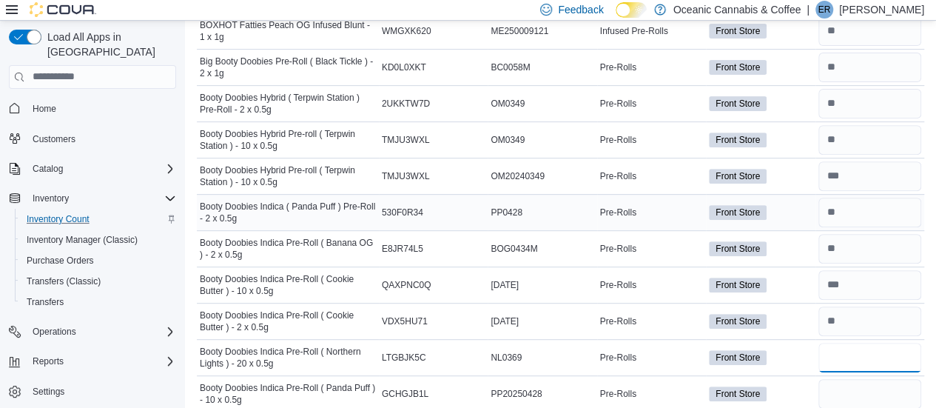
type input "*"
type input "**"
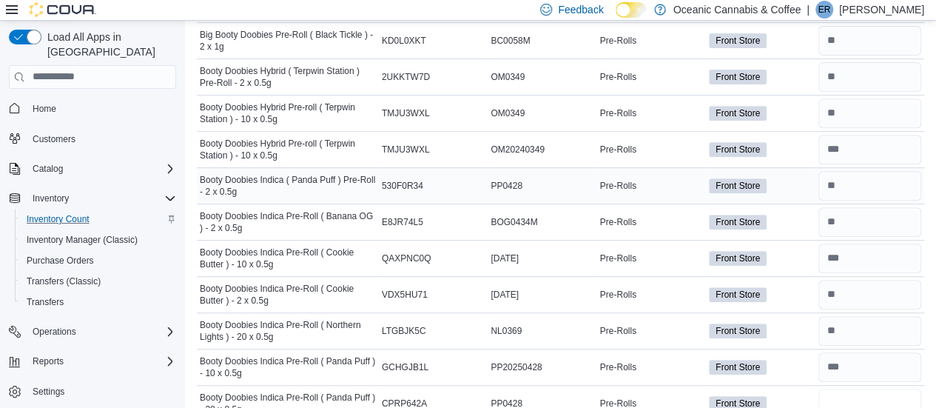
type input "*"
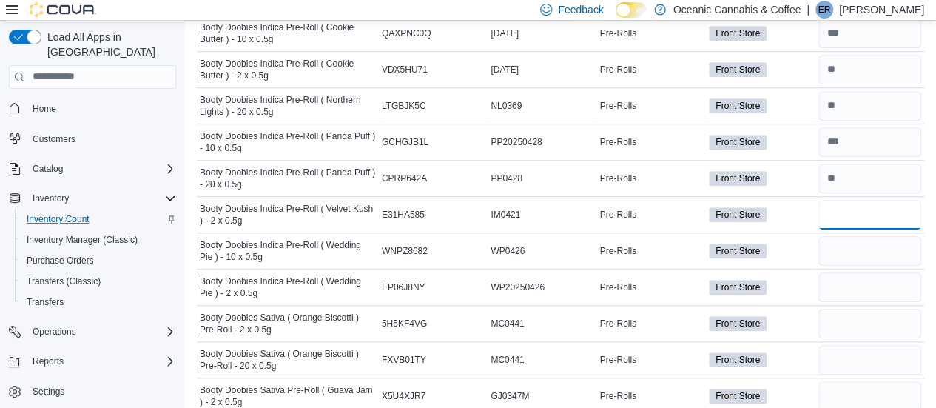
type input "**"
type input "*"
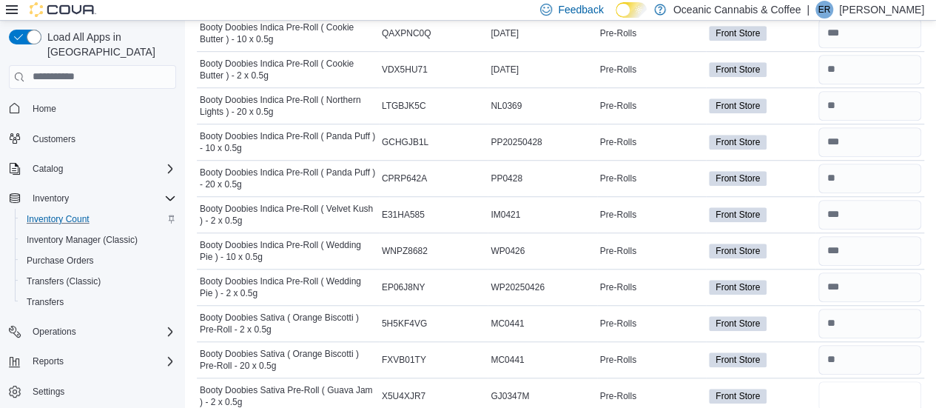
type input "*"
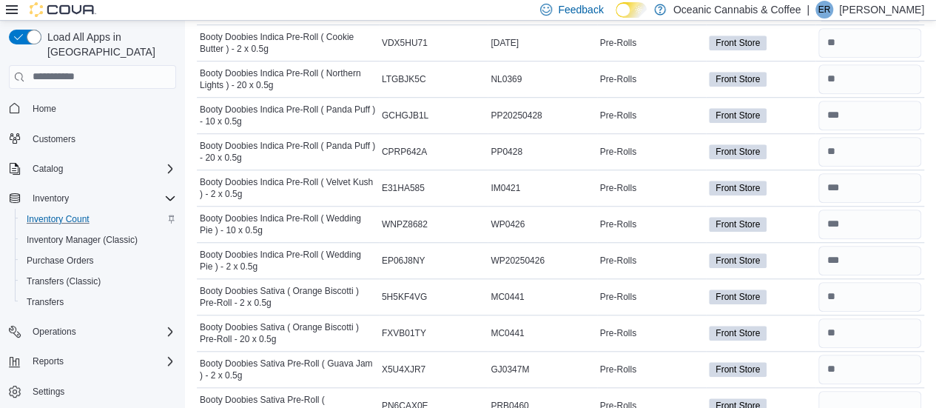
scroll to position [745, 0]
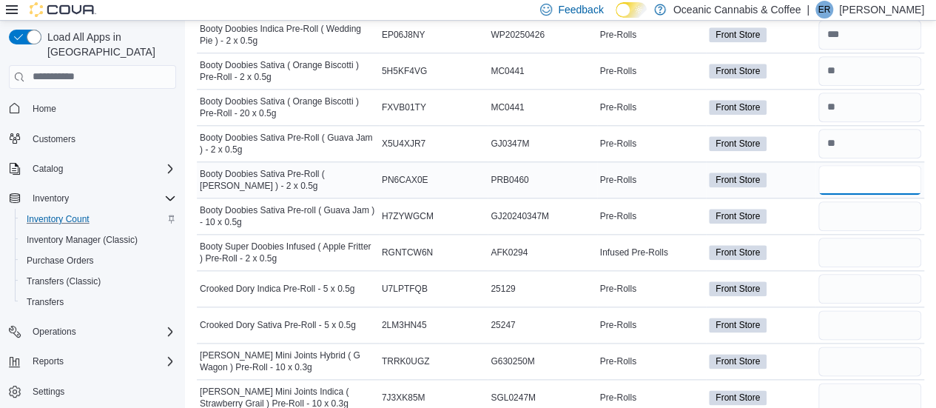
click at [882, 168] on input "number" at bounding box center [870, 180] width 103 height 30
type input "**"
type input "*"
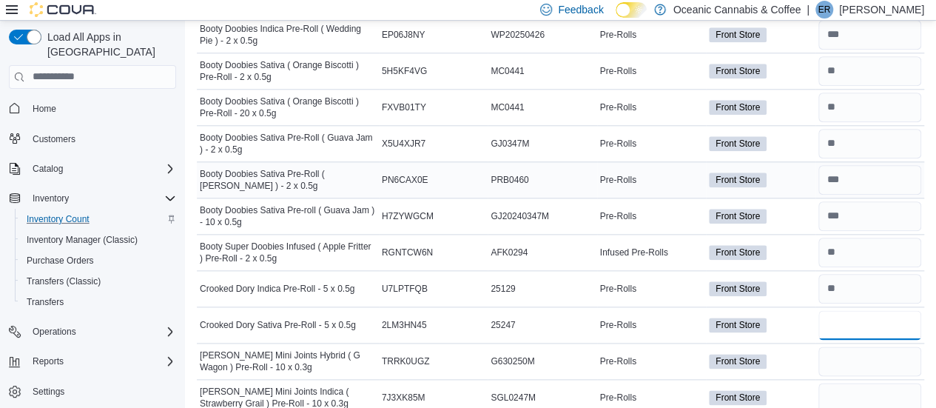
type input "*"
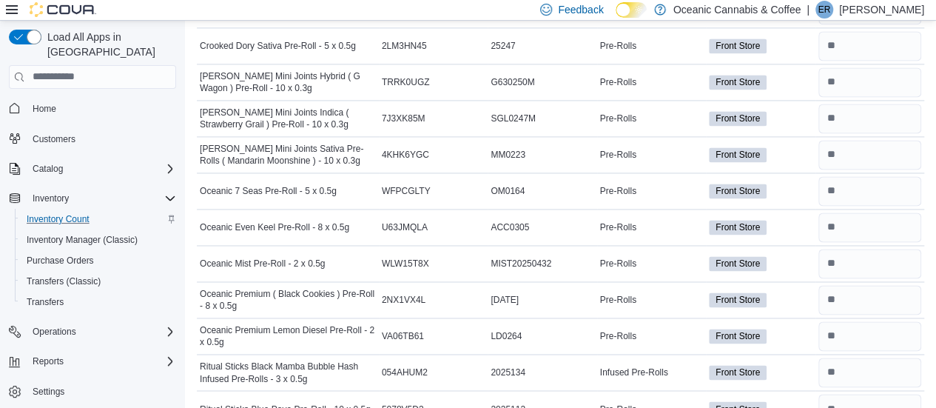
scroll to position [1249, 0]
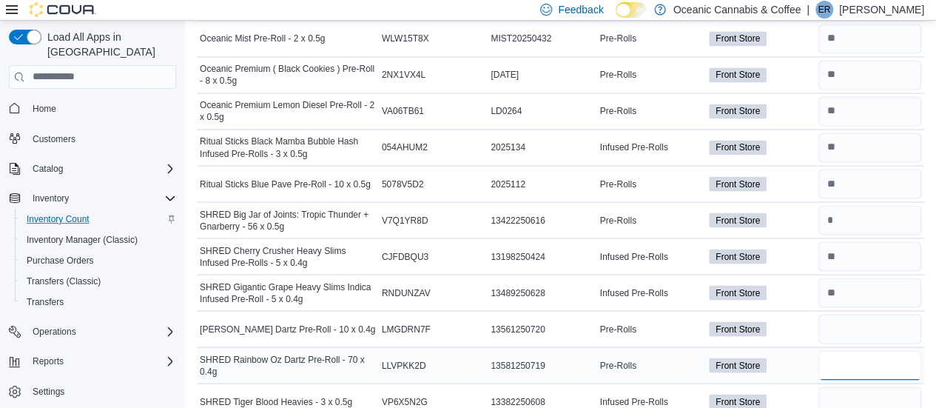
click at [904, 351] on input "number" at bounding box center [870, 365] width 103 height 30
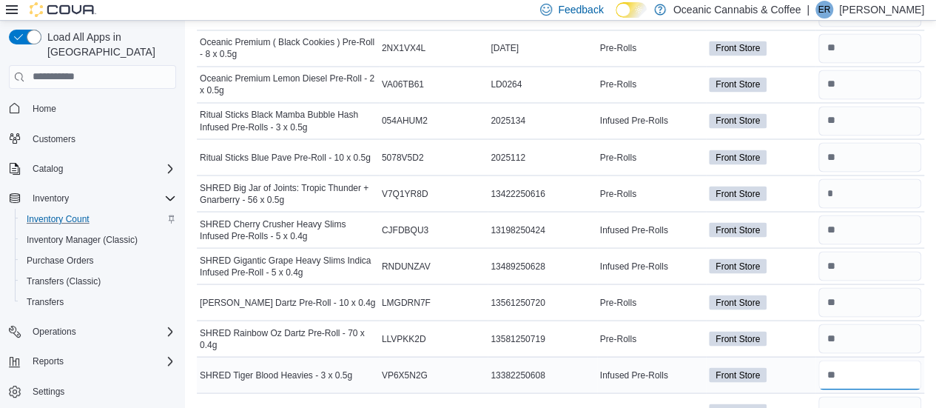
click at [872, 365] on input "number" at bounding box center [870, 375] width 103 height 30
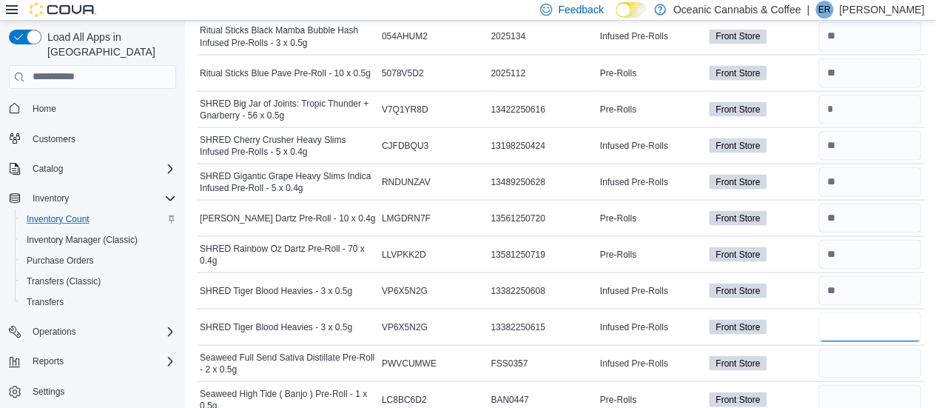
scroll to position [1379, 0]
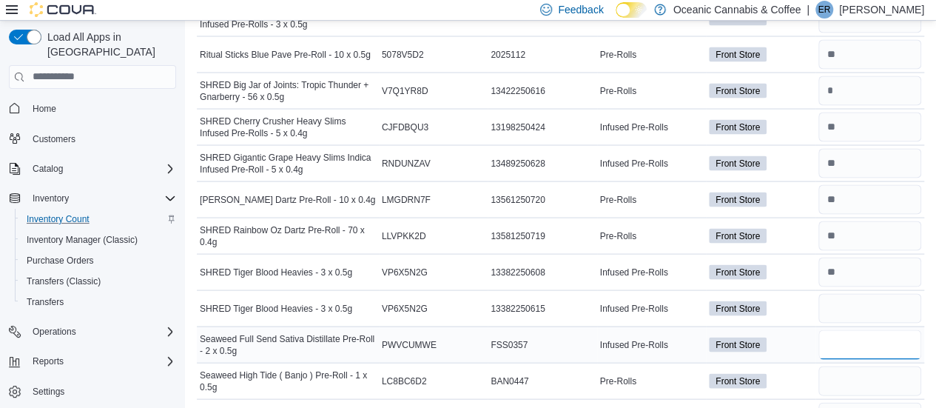
click at [891, 329] on input "number" at bounding box center [870, 344] width 103 height 30
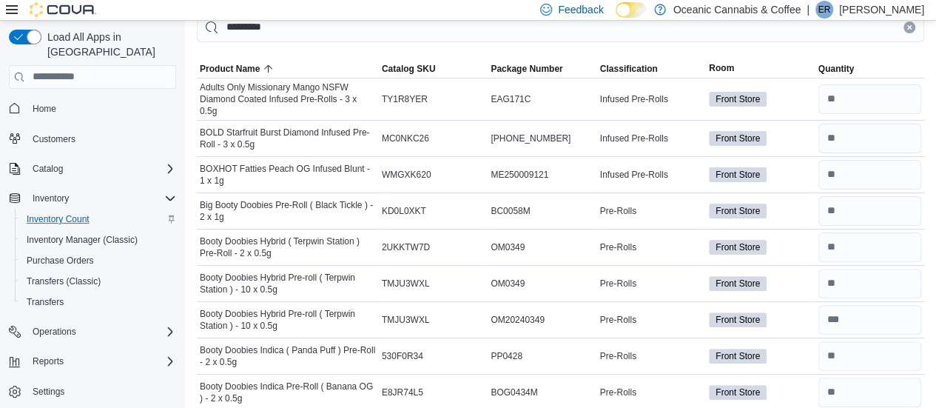
scroll to position [68, 0]
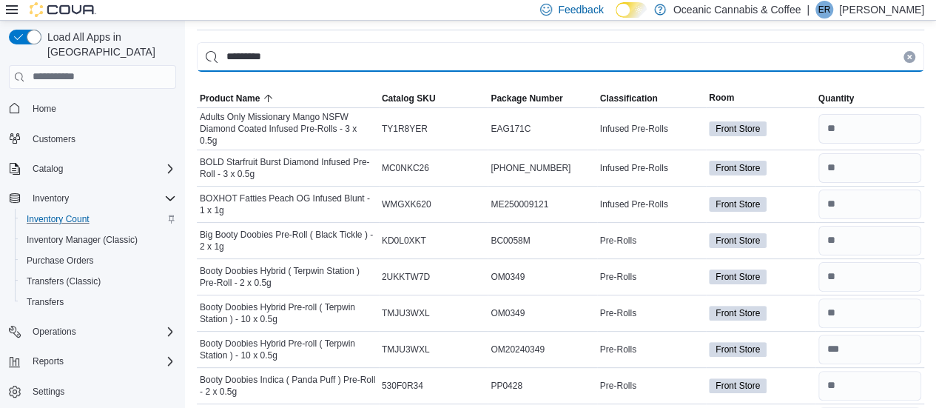
drag, startPoint x: 409, startPoint y: 53, endPoint x: 93, endPoint y: 91, distance: 317.6
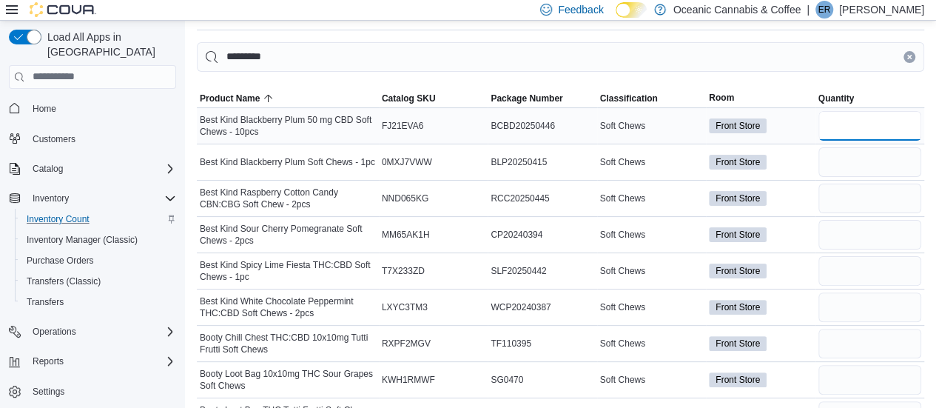
click at [850, 131] on input "number" at bounding box center [870, 126] width 103 height 30
click at [860, 200] on input "number" at bounding box center [870, 199] width 103 height 30
click at [847, 126] on input "number" at bounding box center [870, 126] width 103 height 30
click at [850, 161] on input "number" at bounding box center [870, 162] width 103 height 30
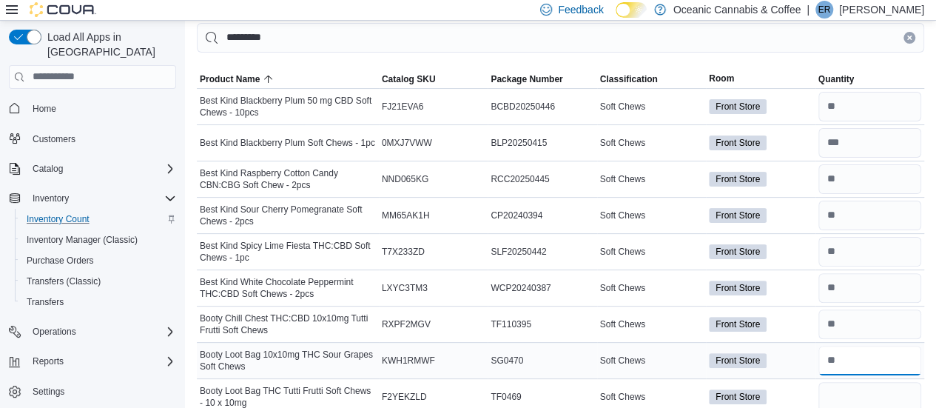
click at [874, 360] on input "number" at bounding box center [870, 361] width 103 height 30
click at [869, 392] on input "number" at bounding box center [870, 397] width 103 height 30
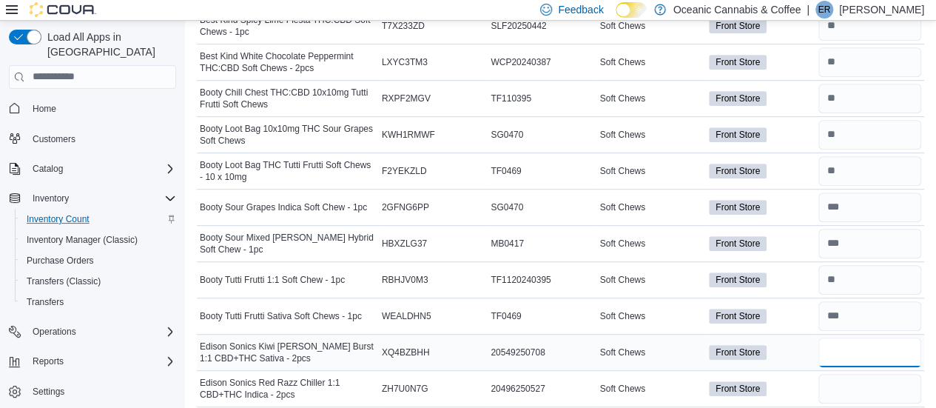
click at [857, 346] on input "number" at bounding box center [870, 353] width 103 height 30
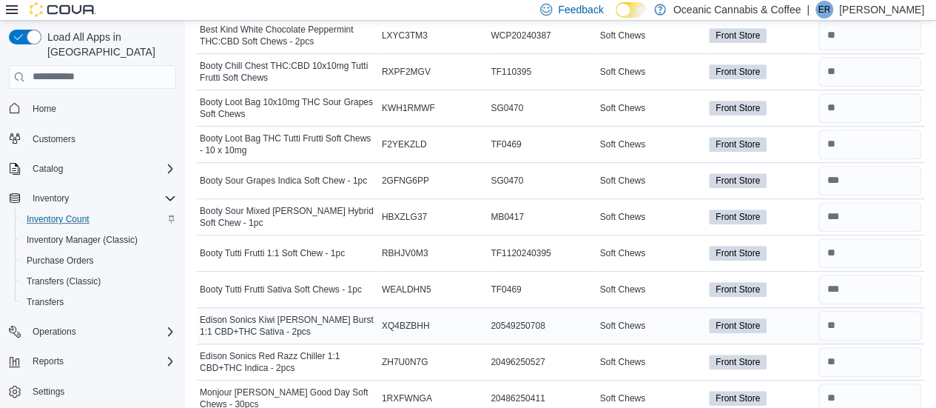
scroll to position [565, 0]
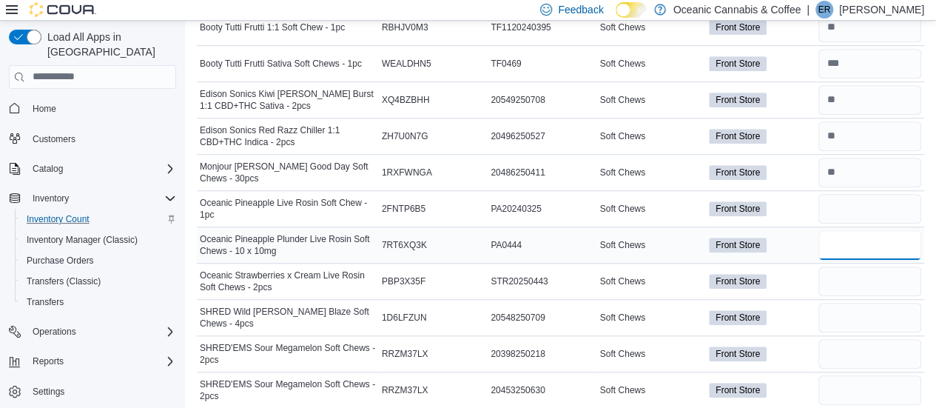
click at [856, 232] on input "number" at bounding box center [870, 245] width 103 height 30
click at [861, 209] on input "number" at bounding box center [870, 209] width 103 height 30
click at [862, 204] on input "number" at bounding box center [870, 209] width 103 height 30
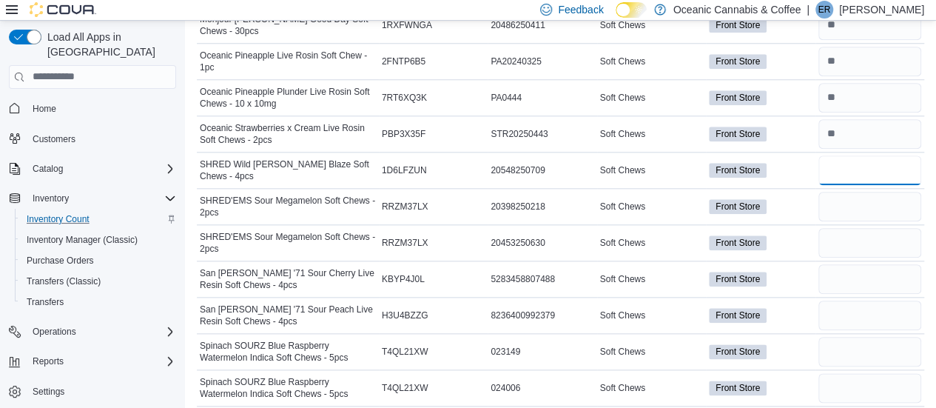
scroll to position [751, 0]
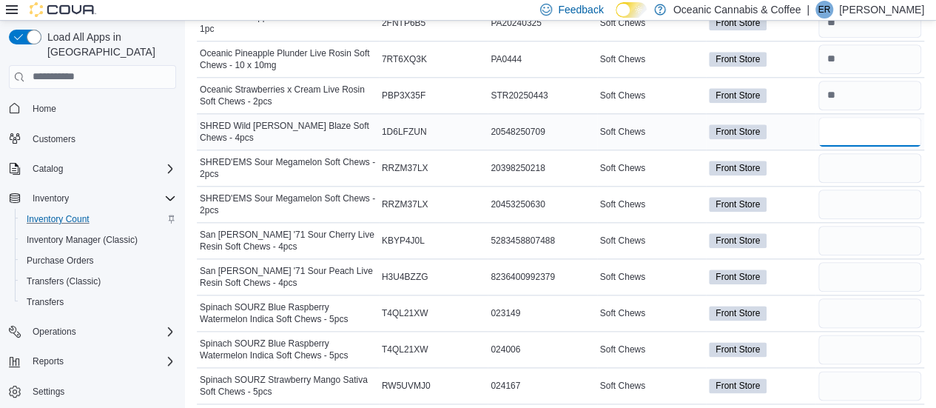
click at [845, 130] on input "number" at bounding box center [870, 132] width 103 height 30
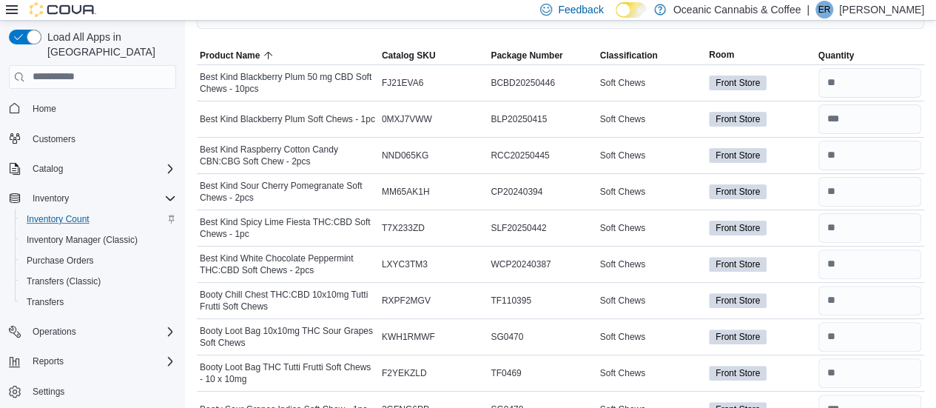
scroll to position [0, 0]
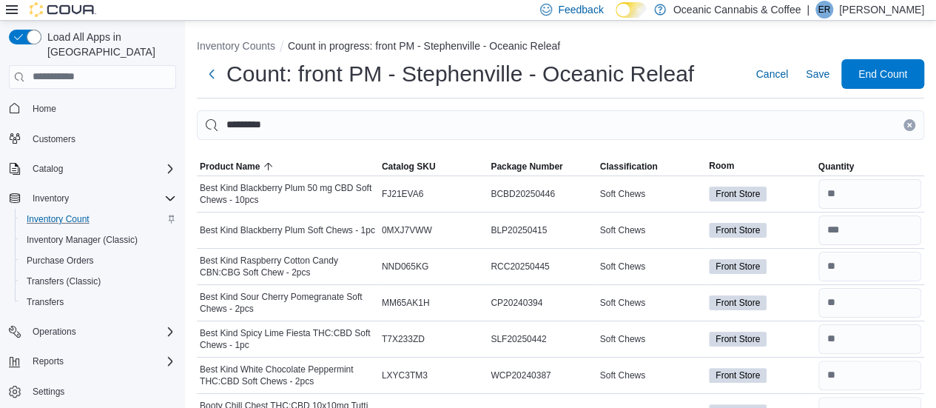
click at [916, 129] on button "Clear input" at bounding box center [910, 125] width 12 height 12
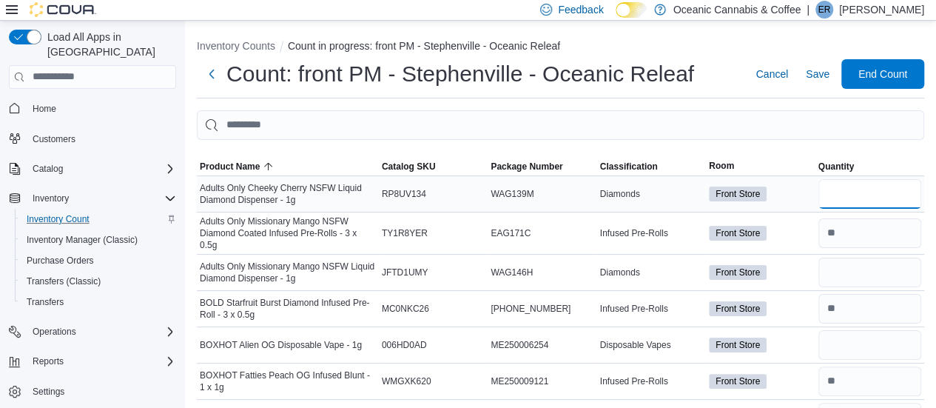
click at [873, 196] on input "number" at bounding box center [870, 194] width 103 height 30
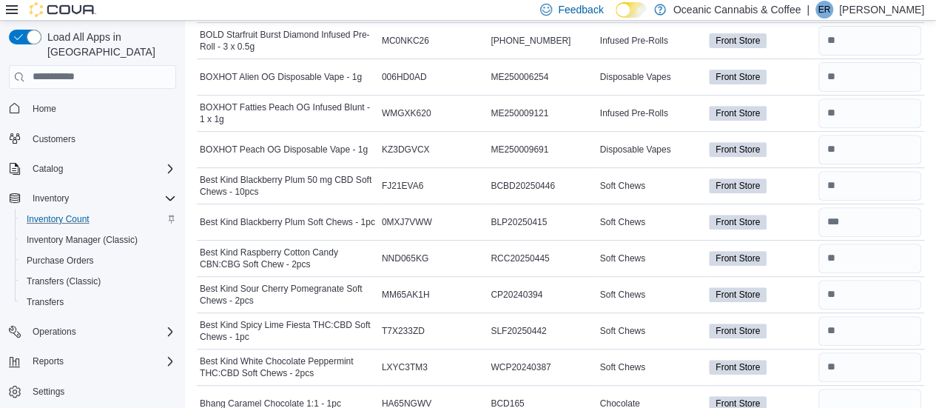
scroll to position [493, 0]
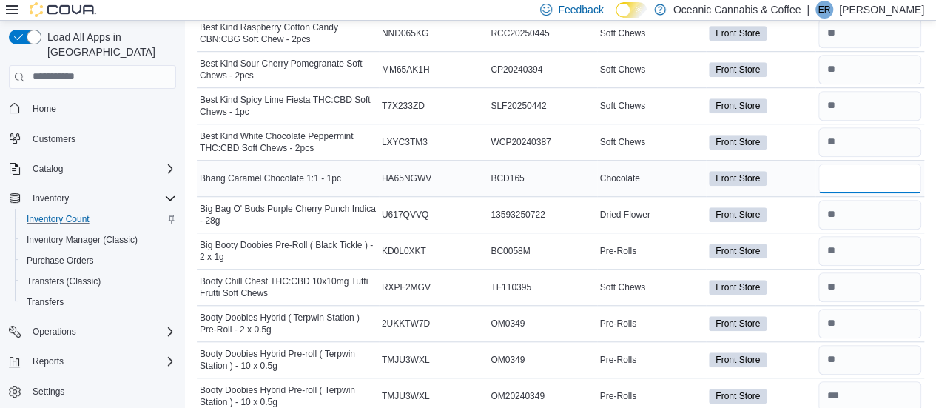
click at [863, 171] on input "number" at bounding box center [870, 179] width 103 height 30
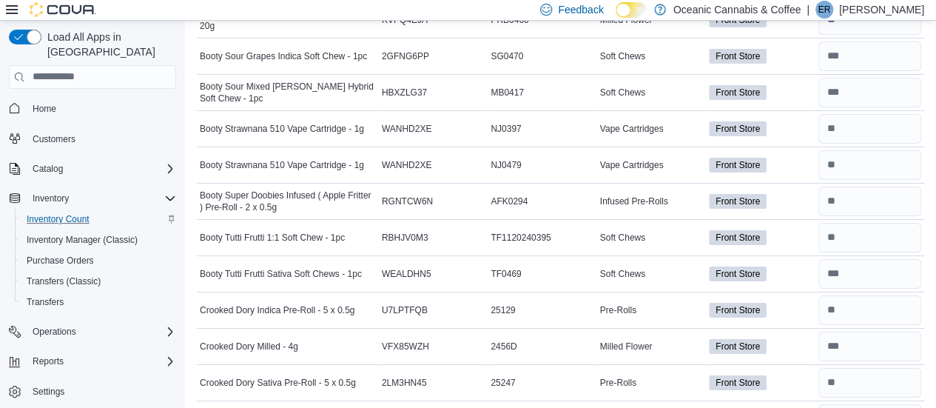
scroll to position [2762, 0]
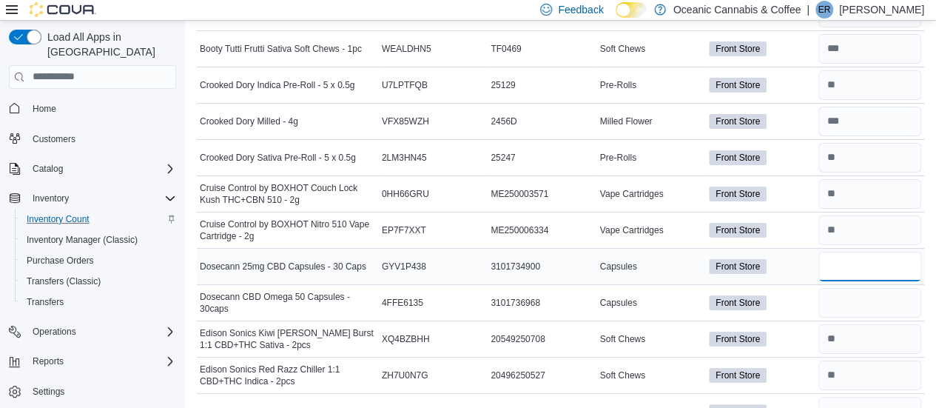
click at [852, 252] on input "number" at bounding box center [870, 267] width 103 height 30
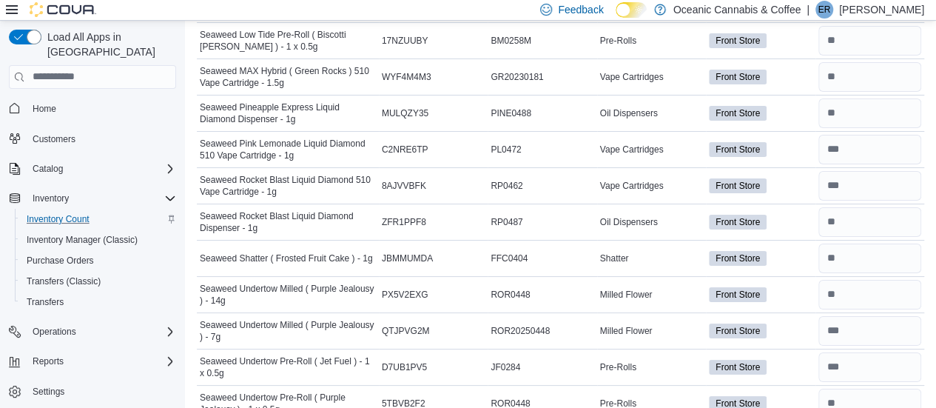
scroll to position [5788, 0]
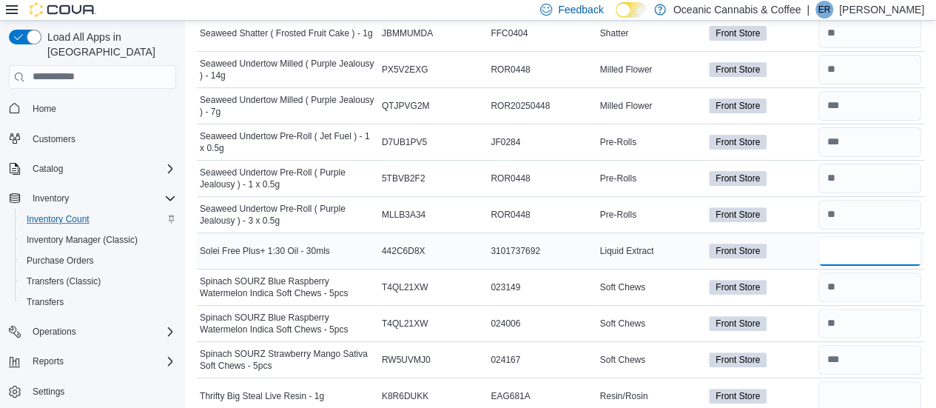
click at [849, 236] on input "number" at bounding box center [870, 251] width 103 height 30
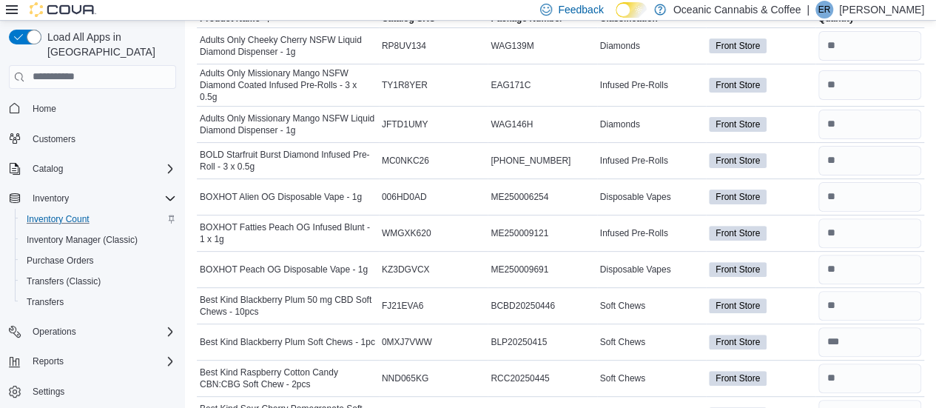
scroll to position [0, 0]
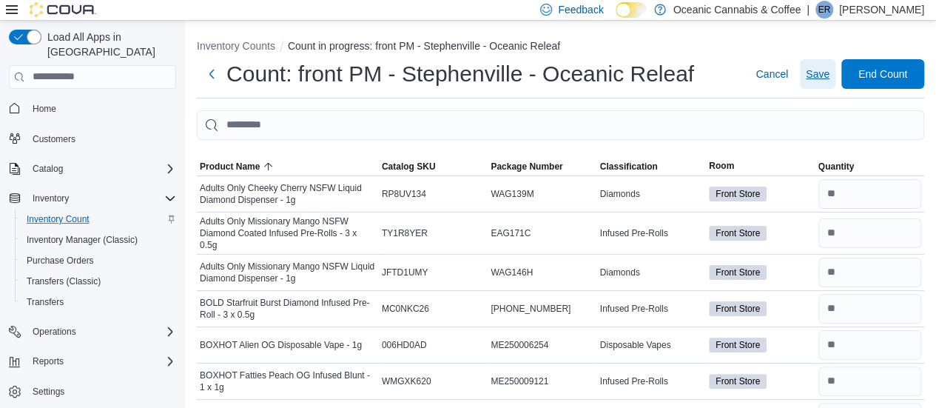
click at [830, 67] on span "Save" at bounding box center [818, 74] width 24 height 15
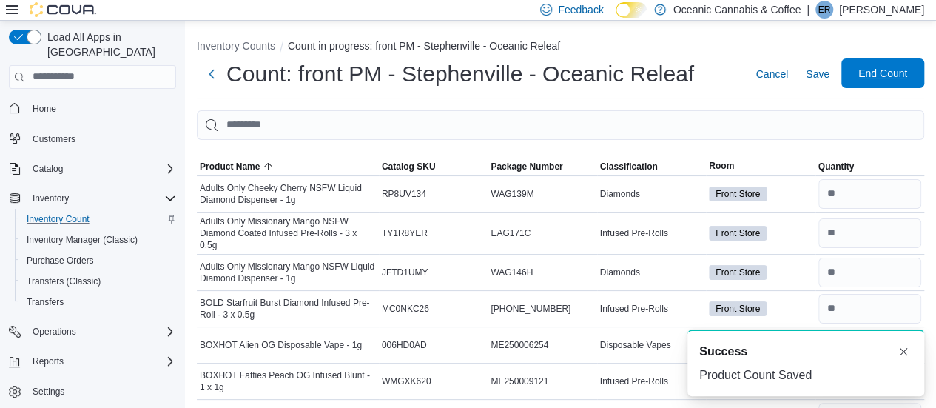
click at [889, 75] on span "End Count" at bounding box center [883, 73] width 49 height 15
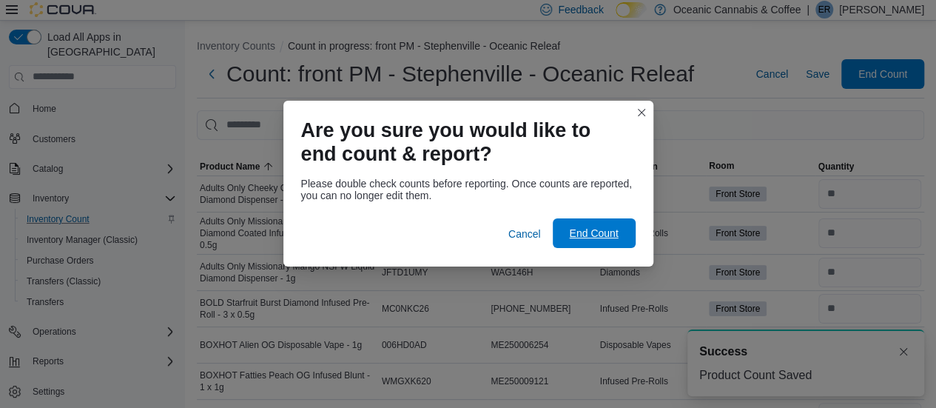
click at [612, 235] on span "End Count" at bounding box center [593, 233] width 49 height 15
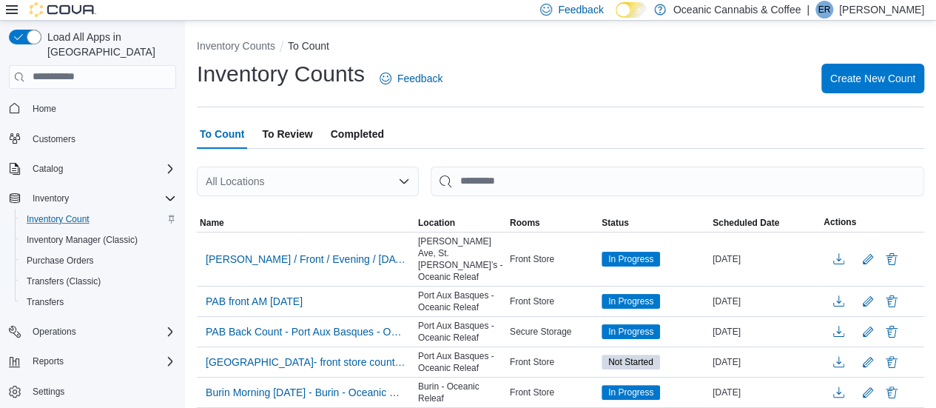
click at [310, 138] on span "To Review" at bounding box center [287, 134] width 50 height 30
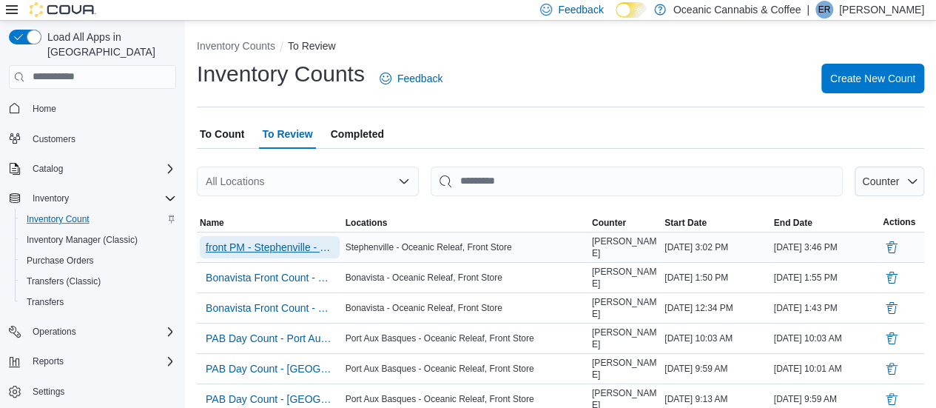
click at [269, 238] on span "front PM - Stephenville - Oceanic Releaf" at bounding box center [270, 247] width 128 height 22
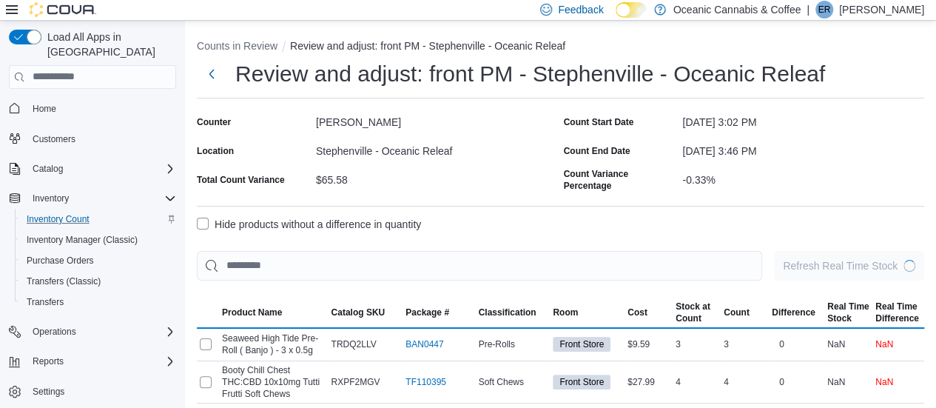
click at [203, 221] on label "Hide products without a difference in quantity" at bounding box center [309, 224] width 224 height 18
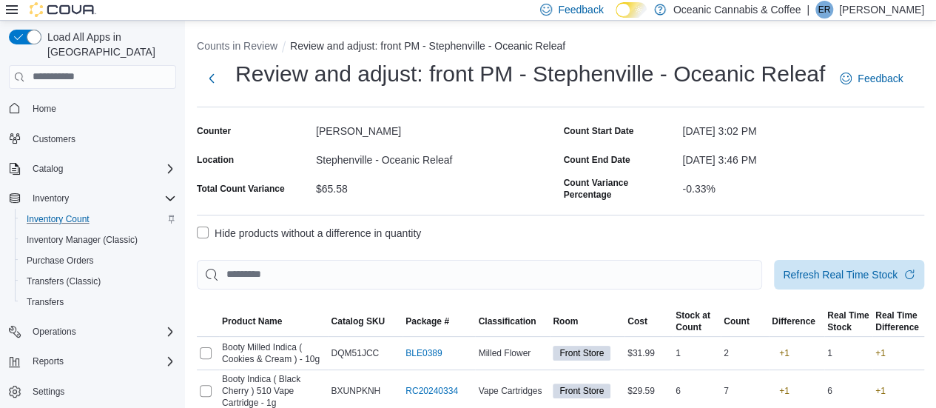
click at [461, 228] on div "Hide products without a difference in quantity" at bounding box center [561, 233] width 728 height 18
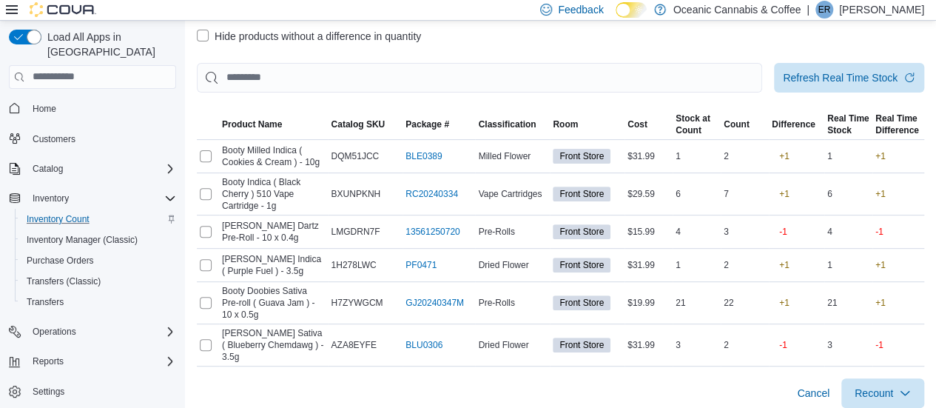
scroll to position [197, 0]
click at [883, 385] on span "Recount" at bounding box center [874, 392] width 38 height 15
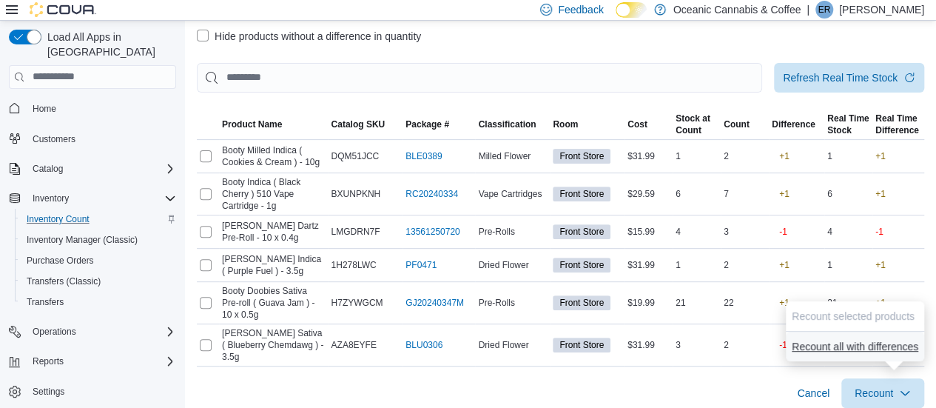
click at [842, 345] on span "Recount all with differences" at bounding box center [855, 346] width 127 height 15
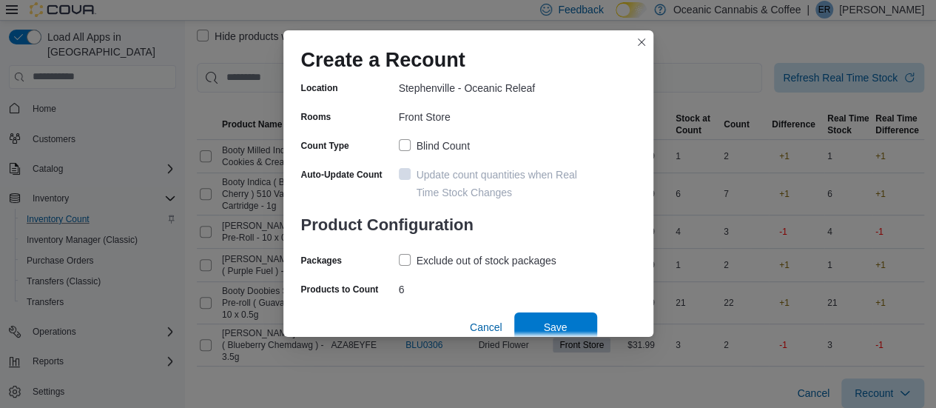
scroll to position [132, 0]
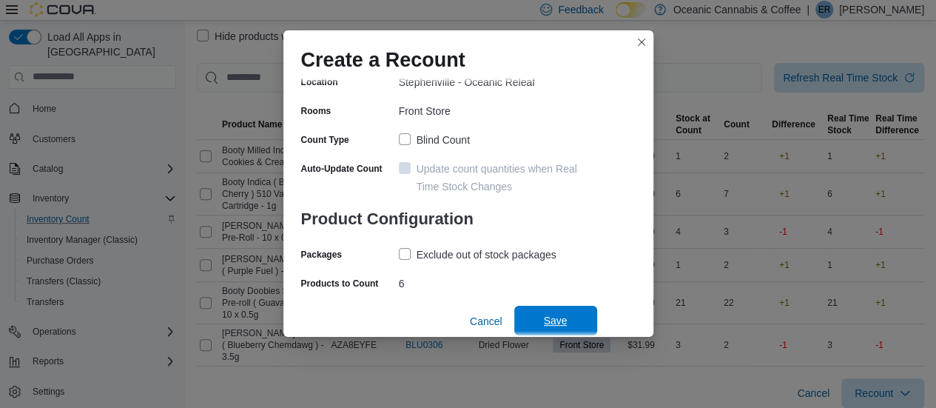
click at [544, 320] on span "Save" at bounding box center [556, 320] width 24 height 15
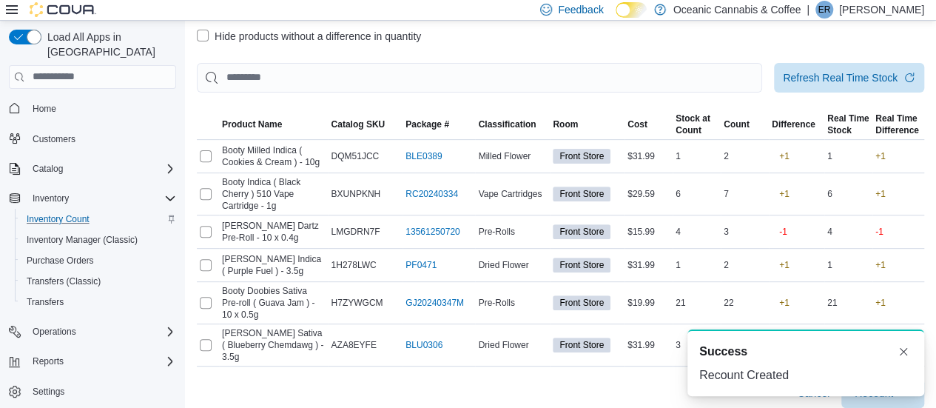
scroll to position [0, 0]
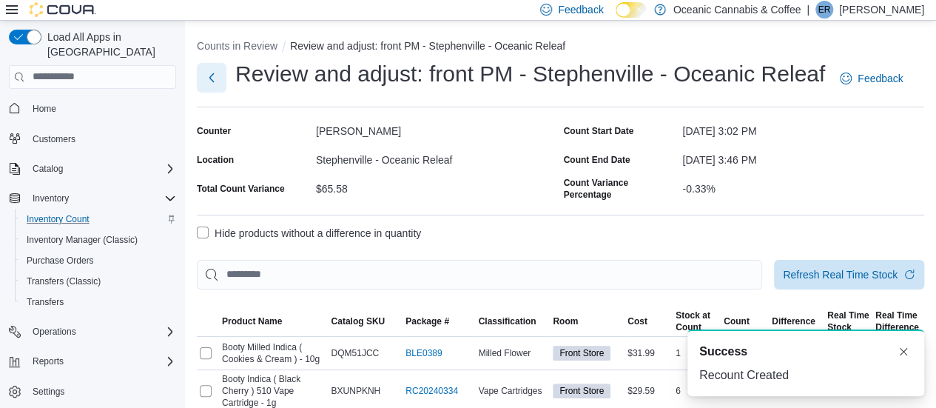
click at [213, 72] on button "Next" at bounding box center [212, 78] width 30 height 30
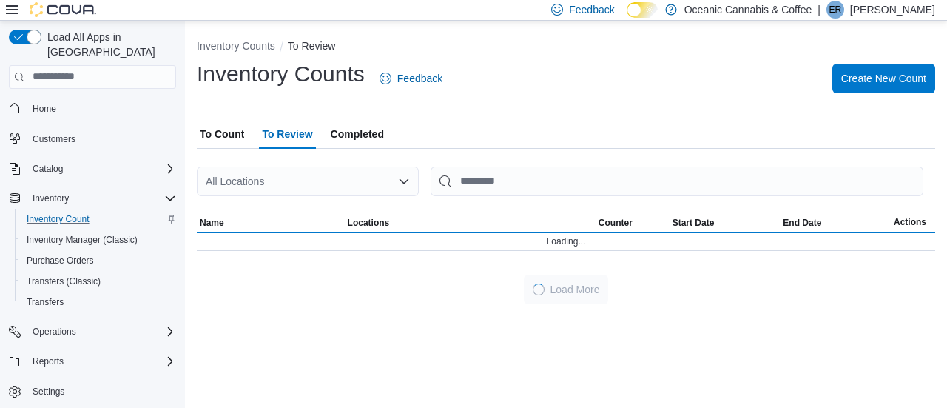
click at [229, 132] on span "To Count" at bounding box center [222, 134] width 44 height 30
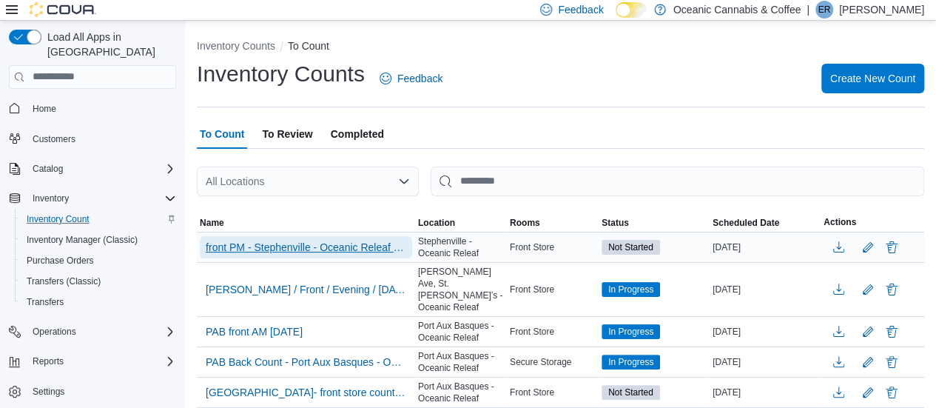
click at [253, 244] on span "front PM - Stephenville - Oceanic Releaf - Recount" at bounding box center [306, 247] width 201 height 15
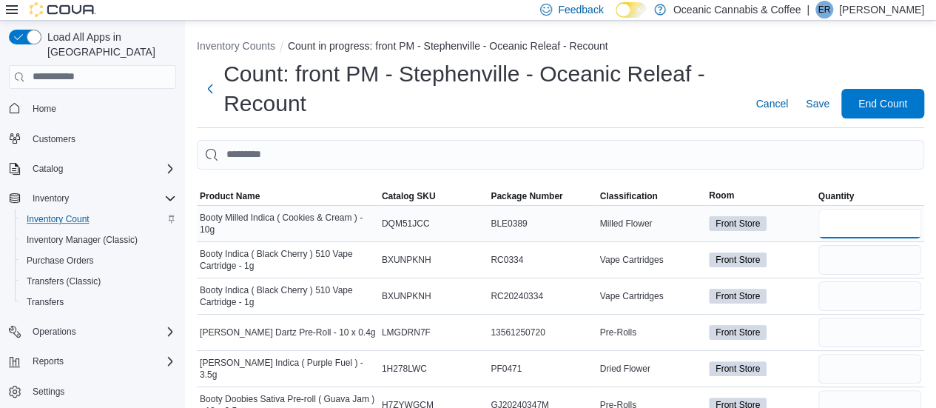
click at [839, 223] on input "number" at bounding box center [870, 224] width 103 height 30
click at [849, 333] on input "number" at bounding box center [870, 333] width 103 height 30
click at [876, 332] on input "number" at bounding box center [870, 333] width 103 height 30
click at [853, 368] on input "number" at bounding box center [870, 369] width 103 height 30
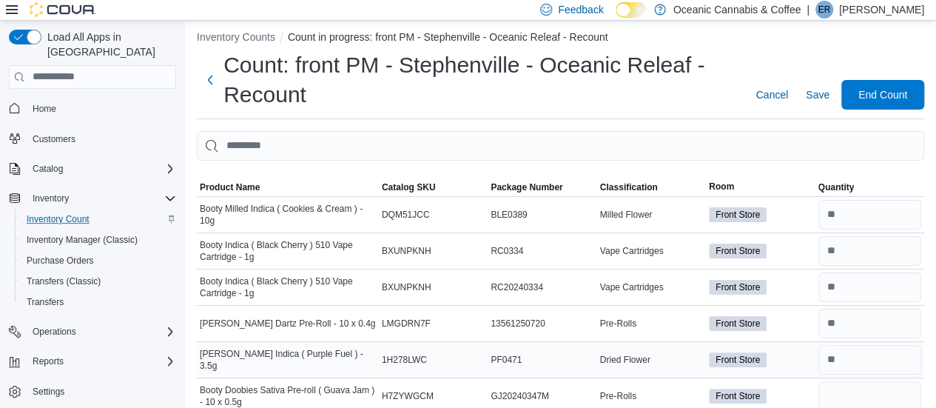
scroll to position [61, 0]
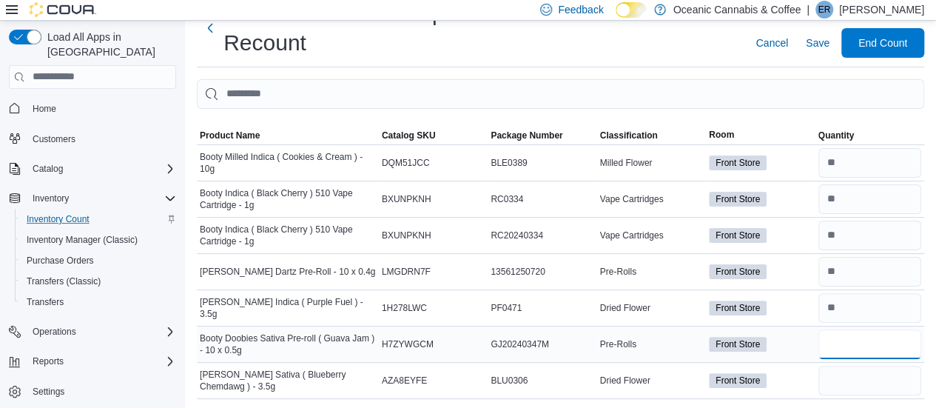
click at [853, 346] on input "number" at bounding box center [870, 344] width 103 height 30
click at [873, 263] on input "number" at bounding box center [870, 272] width 103 height 30
click at [826, 30] on span "Save" at bounding box center [818, 43] width 24 height 30
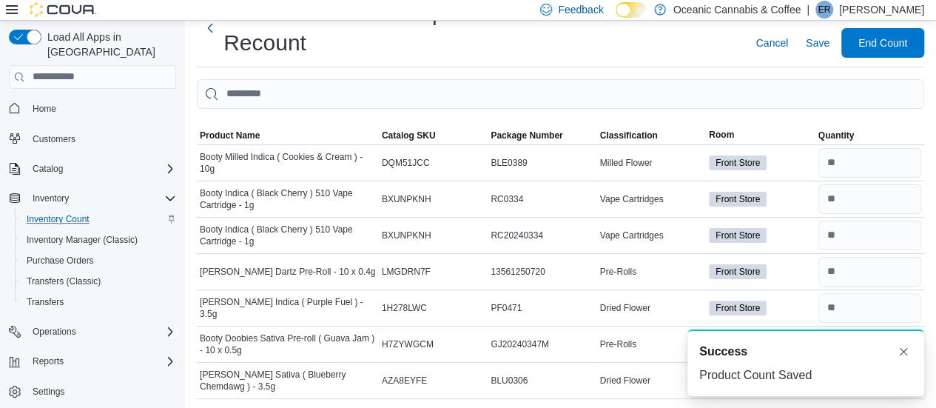
scroll to position [0, 0]
click at [895, 45] on span "End Count" at bounding box center [883, 42] width 49 height 15
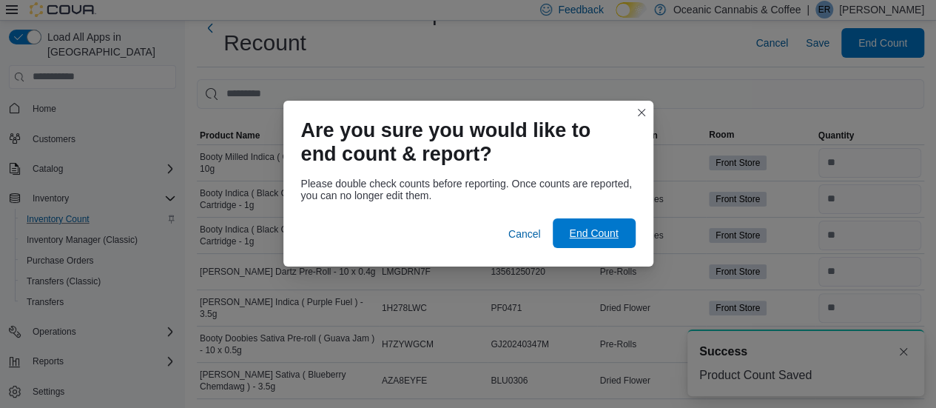
click at [600, 232] on span "End Count" at bounding box center [593, 233] width 49 height 15
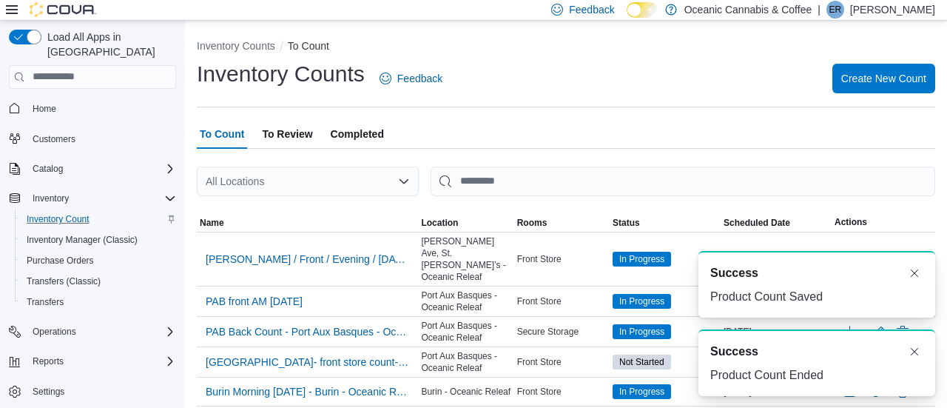
click at [290, 134] on span "To Review" at bounding box center [287, 134] width 50 height 30
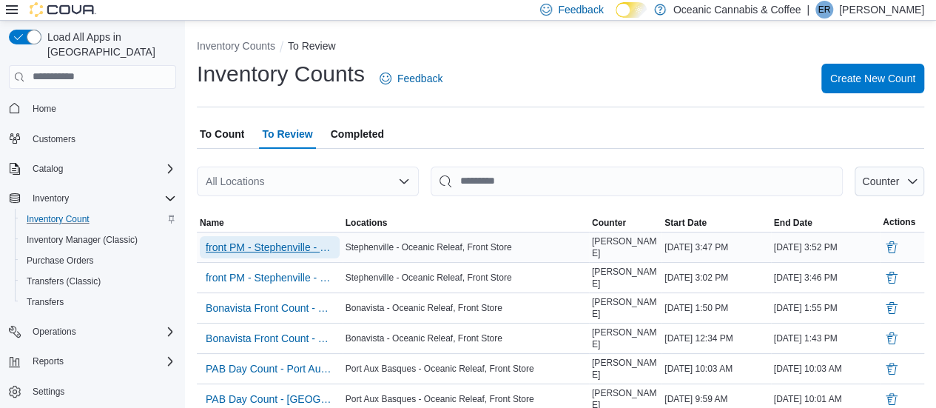
click at [270, 252] on span "front PM - Stephenville - Oceanic Releaf - Recount" at bounding box center [270, 247] width 128 height 15
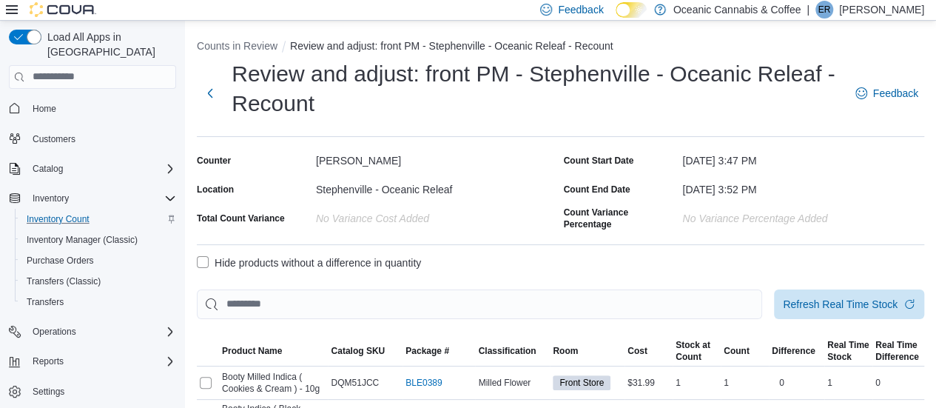
click at [203, 264] on label "Hide products without a difference in quantity" at bounding box center [309, 263] width 224 height 18
